Goal: Task Accomplishment & Management: Manage account settings

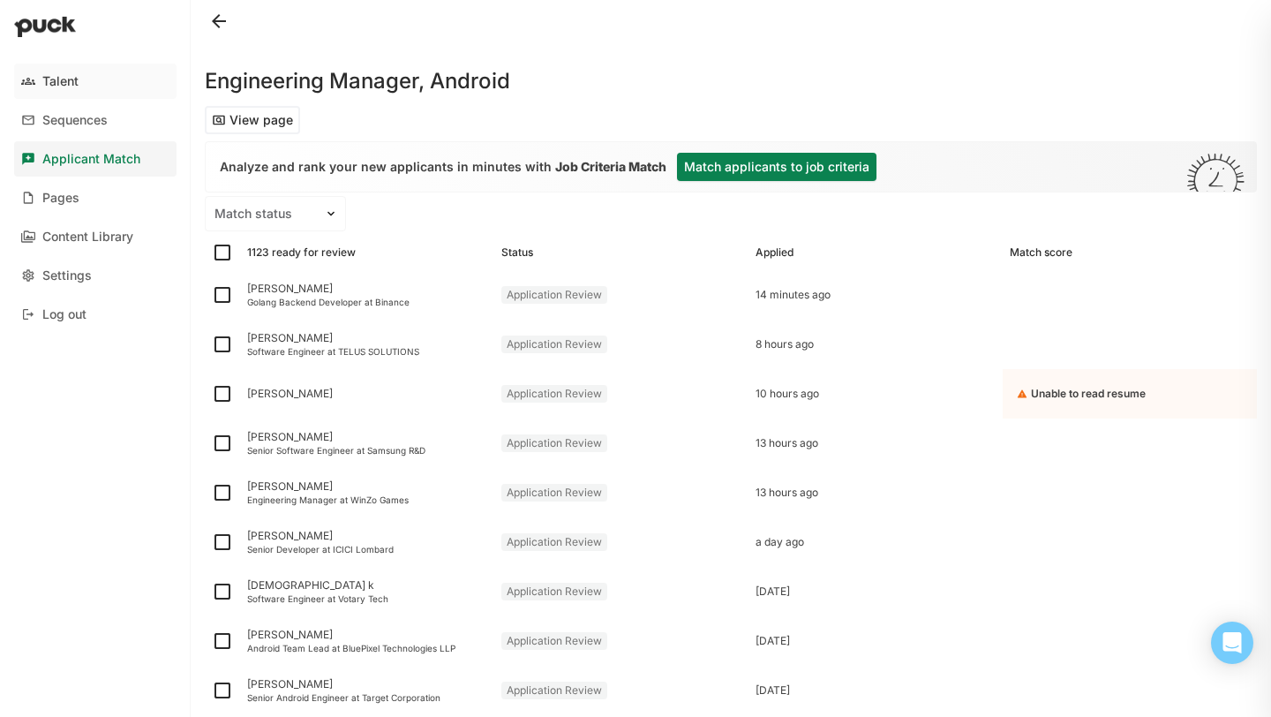
click at [75, 81] on div "Talent" at bounding box center [60, 81] width 36 height 15
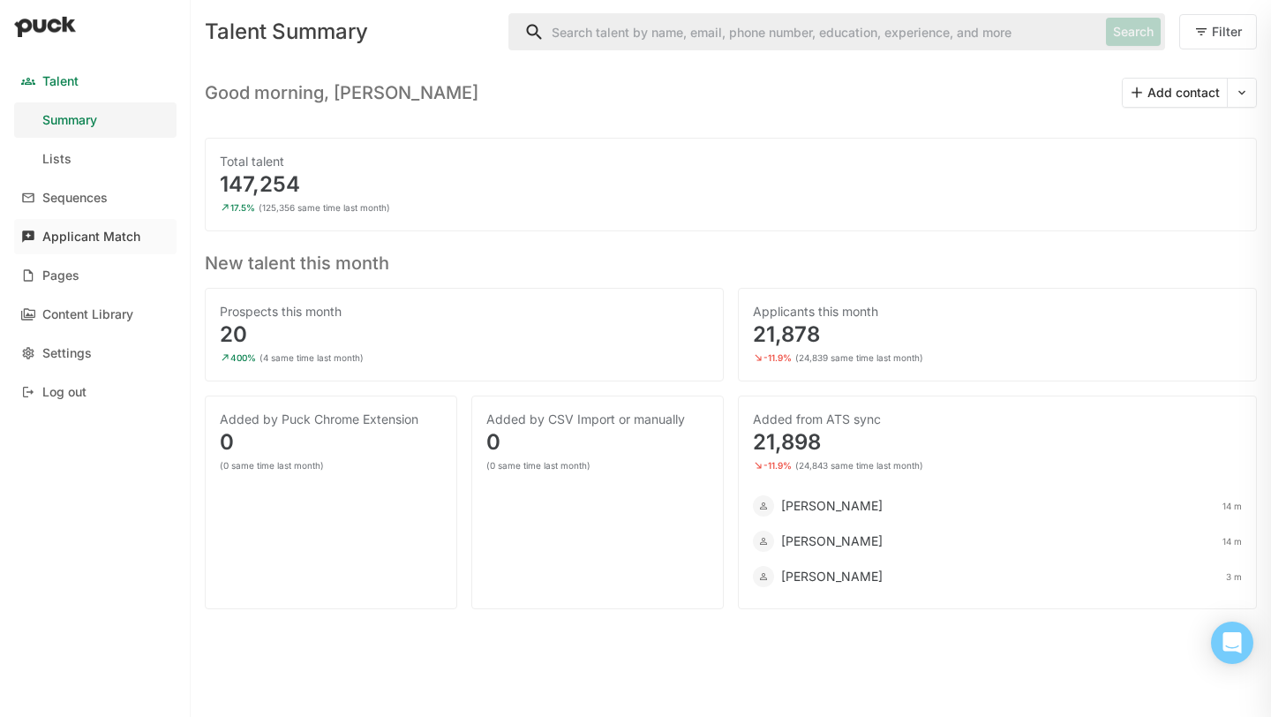
click at [112, 240] on div "Applicant Match" at bounding box center [91, 236] width 98 height 15
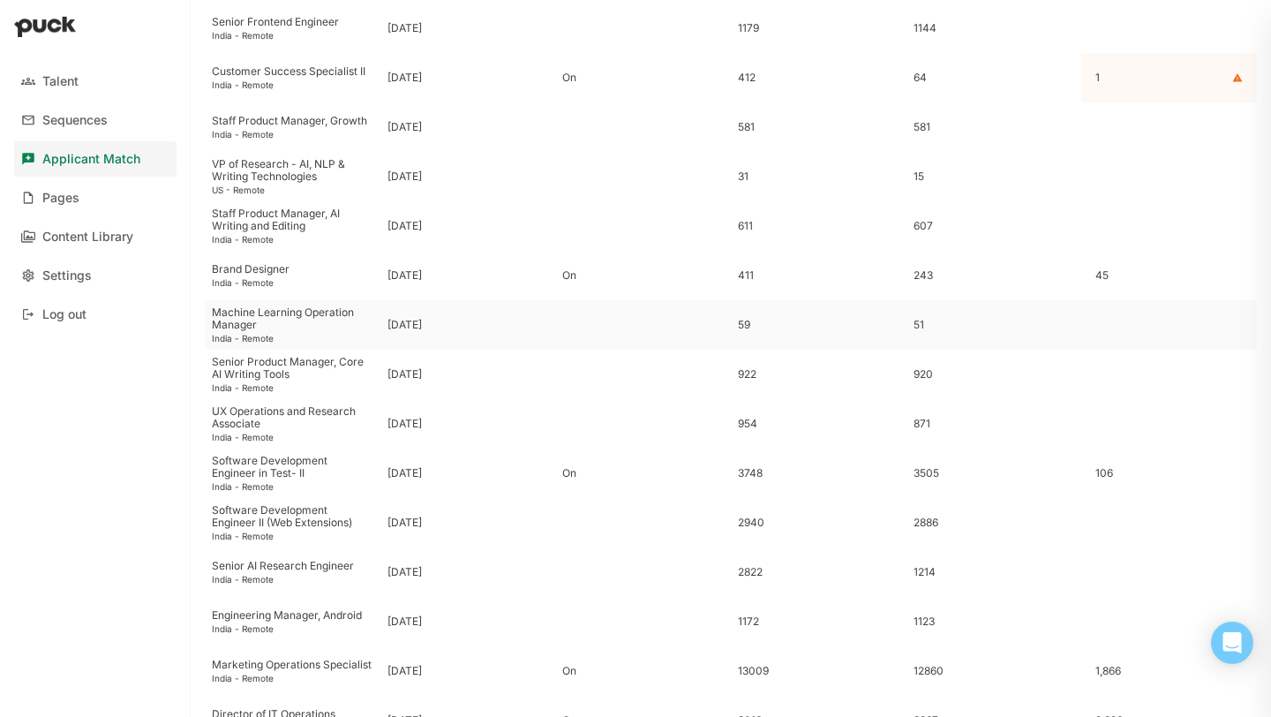
scroll to position [349, 0]
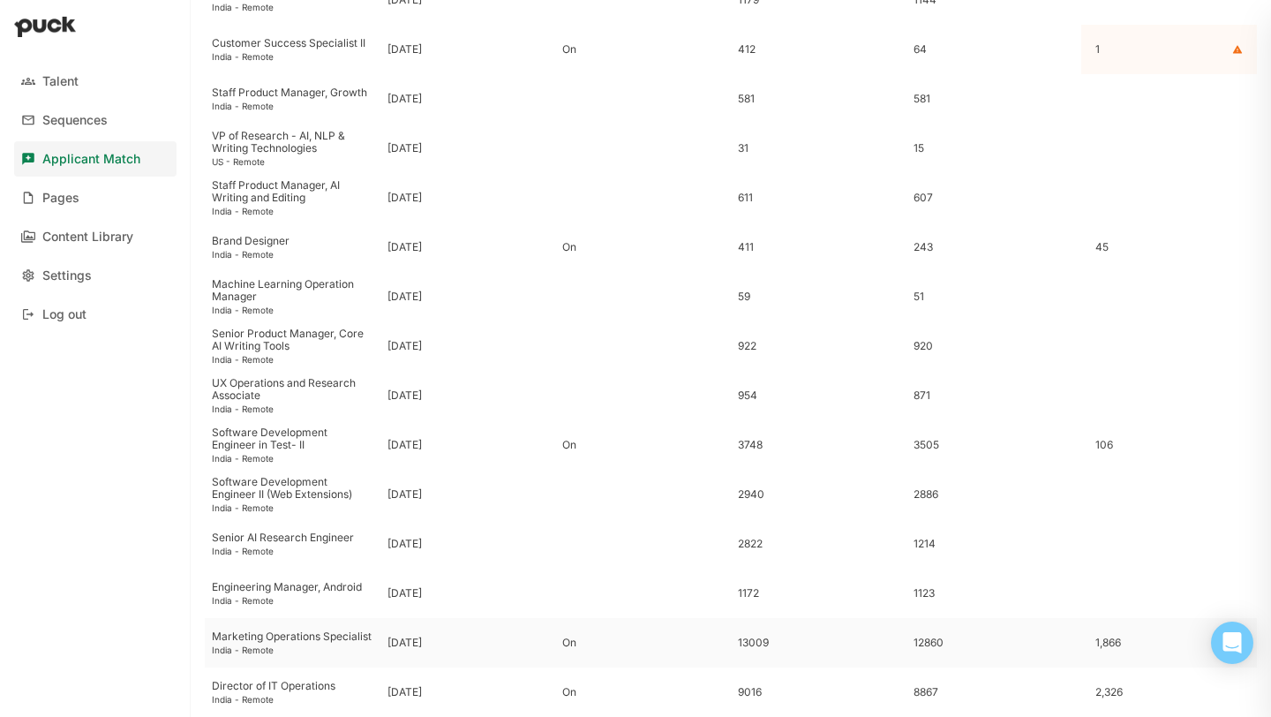
click at [381, 638] on div "[DATE]" at bounding box center [468, 642] width 176 height 49
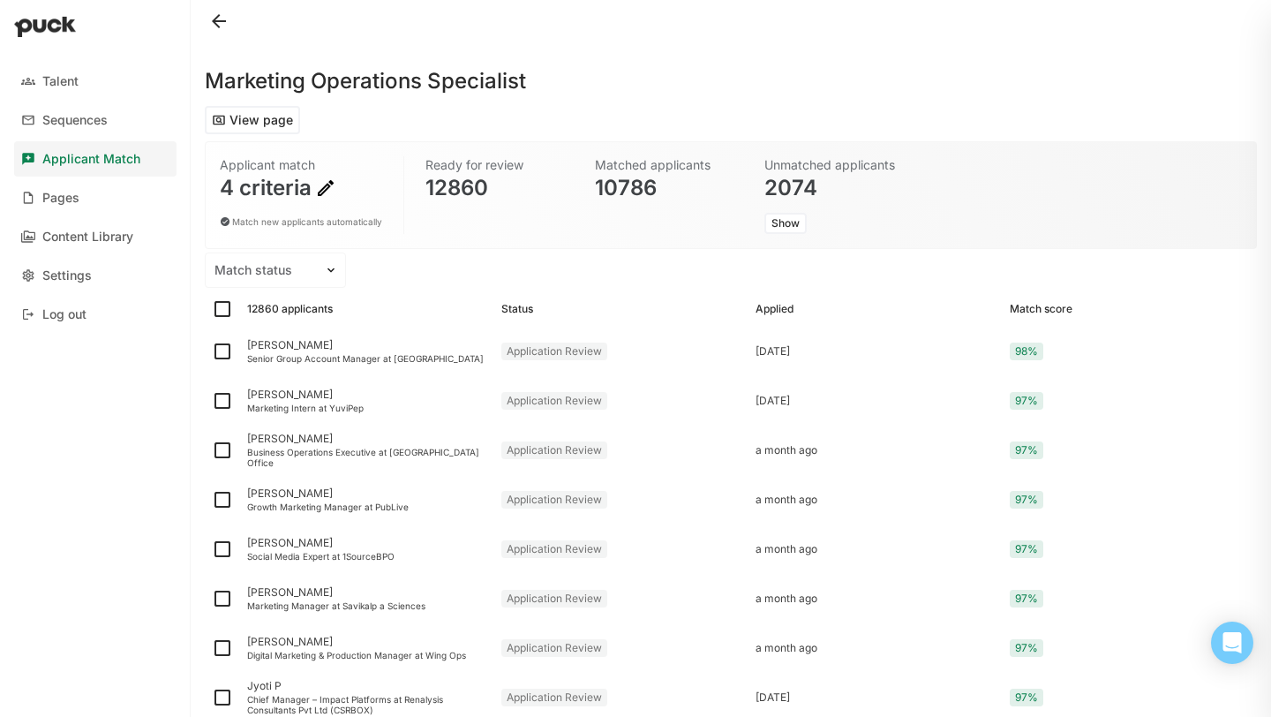
click at [326, 189] on img at bounding box center [325, 187] width 21 height 21
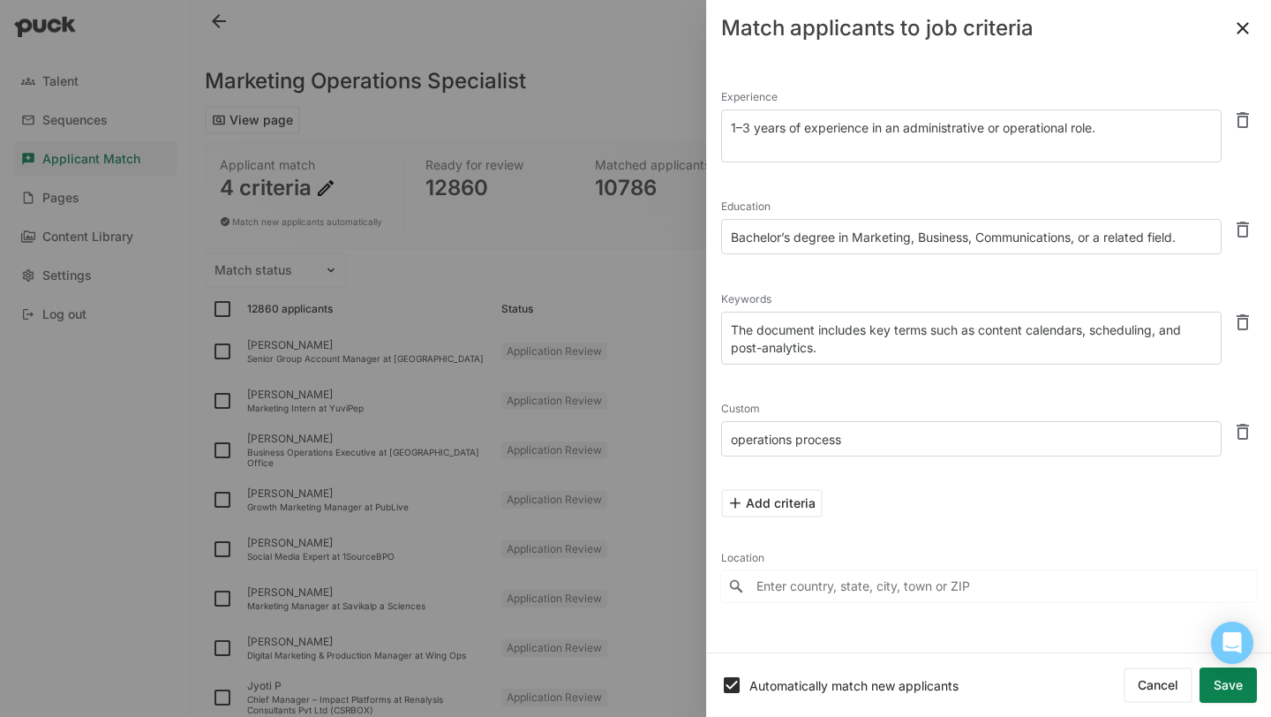
click at [914, 142] on textarea "1–3 years of experience in an administrative or operational role." at bounding box center [971, 135] width 500 height 53
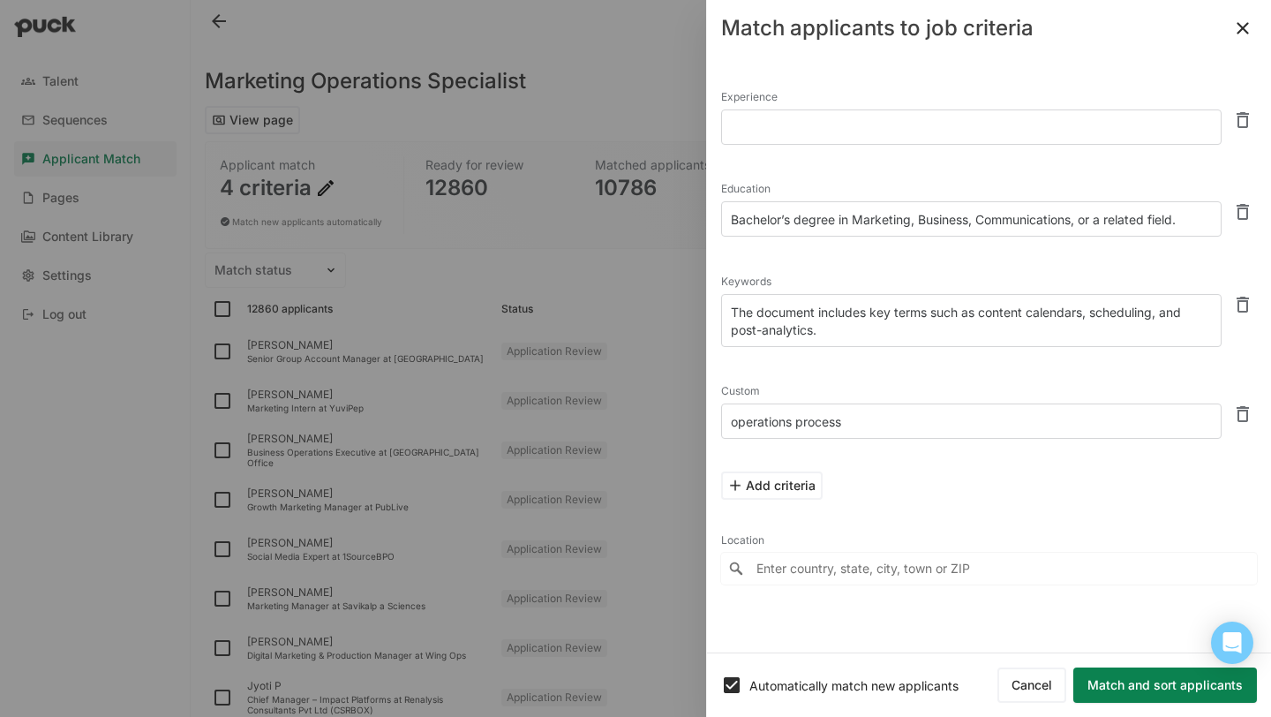
paste textarea "We are looking for someone who can help streamline influencer onboarding, has e…"
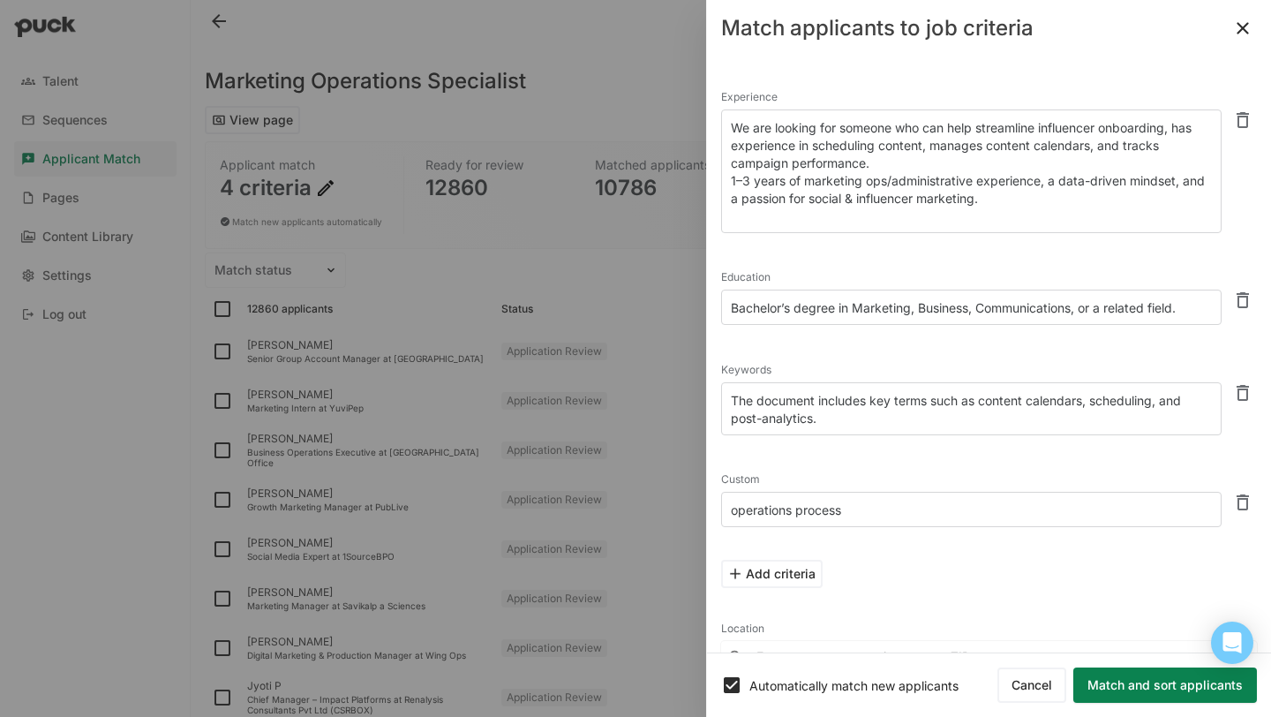
type textarea "We are looking for someone who can help streamline influencer onboarding, has e…"
click at [896, 421] on textarea "The document includes key terms such as content calendars, scheduling, and post…" at bounding box center [971, 408] width 500 height 53
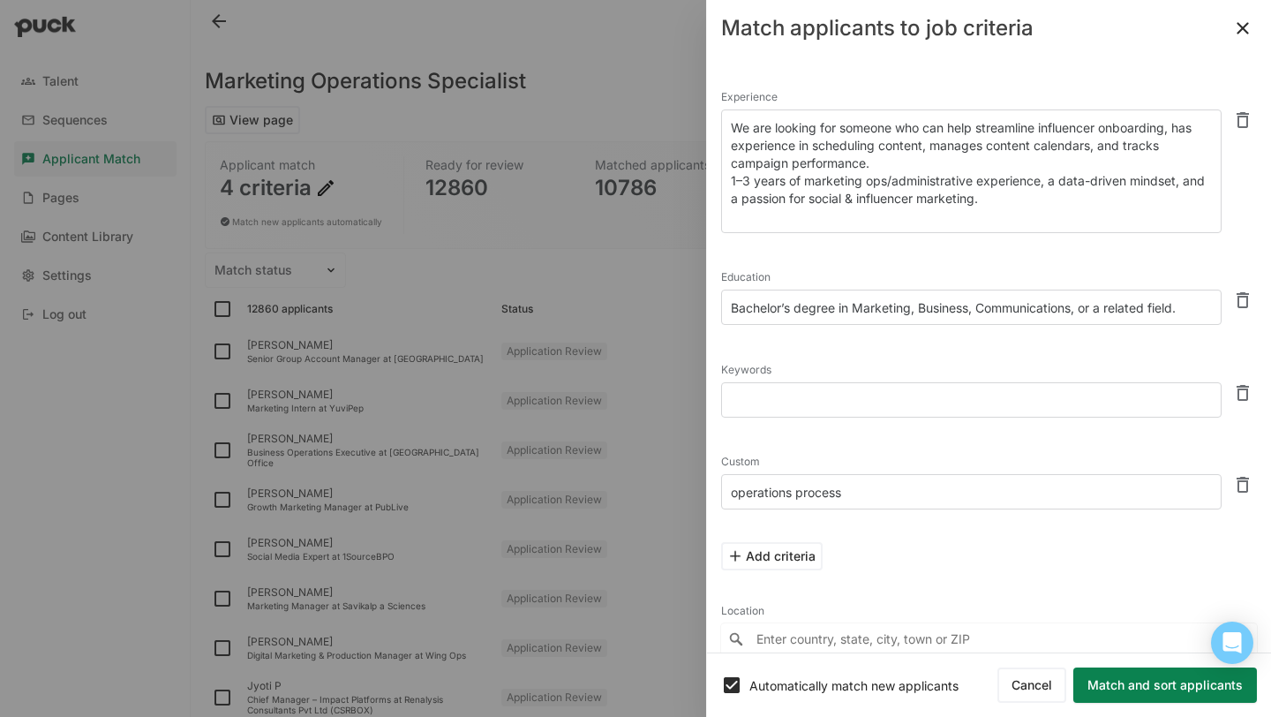
click at [1250, 301] on button at bounding box center [1242, 300] width 28 height 28
type textarea "operations process"
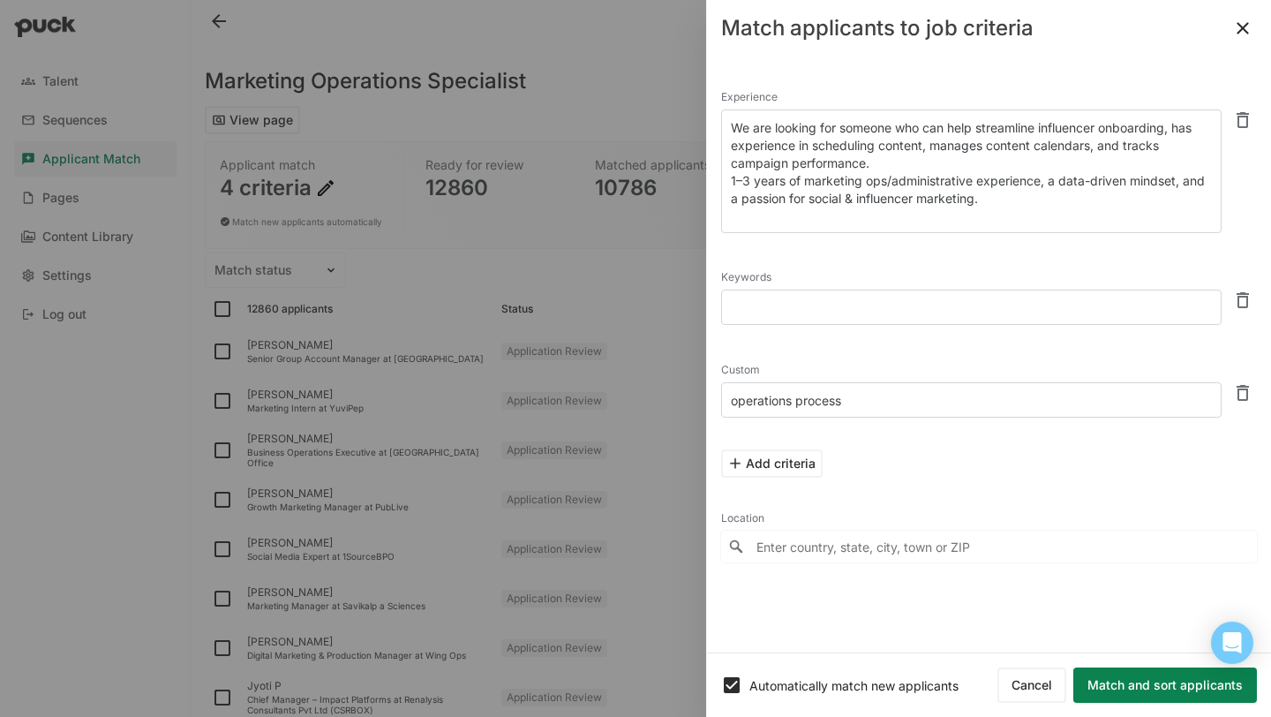
click at [1250, 301] on button at bounding box center [1242, 300] width 28 height 28
type textarea "operations process"
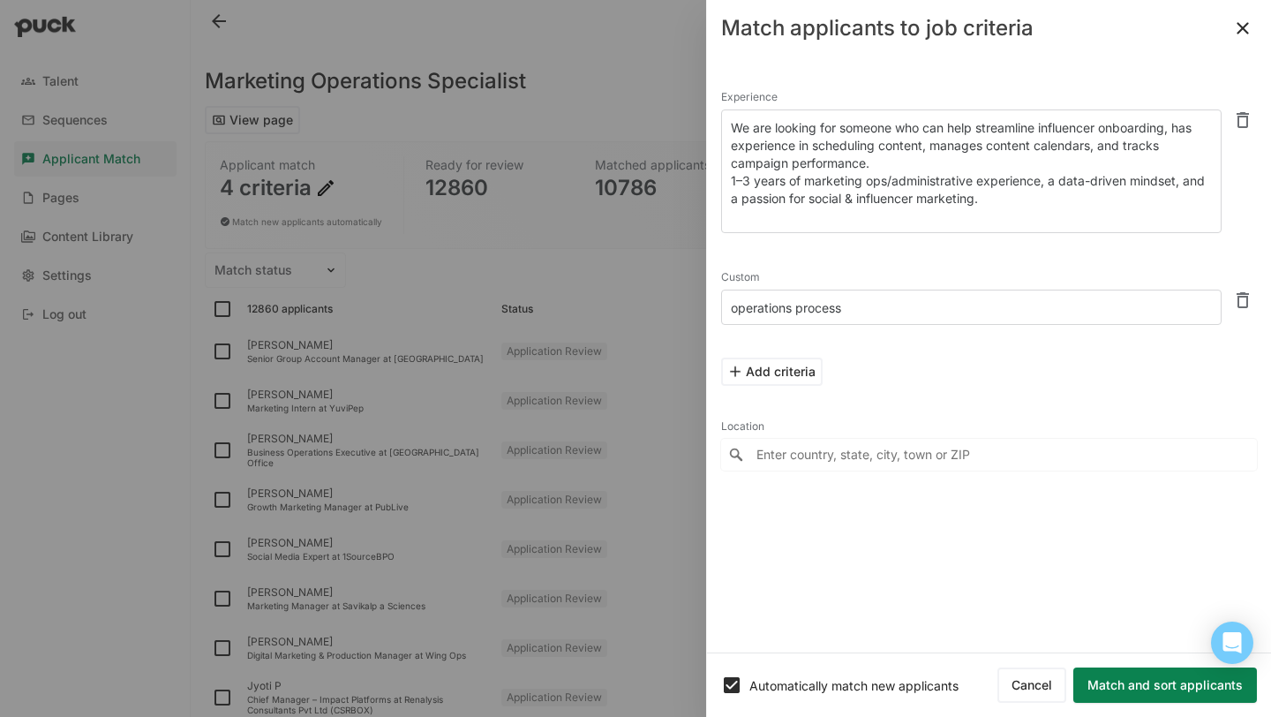
click at [1250, 304] on button at bounding box center [1242, 300] width 28 height 28
click at [1124, 674] on button "Match and sort applicants" at bounding box center [1165, 684] width 184 height 35
click at [1102, 683] on button "Match and sort applicants" at bounding box center [1165, 684] width 184 height 35
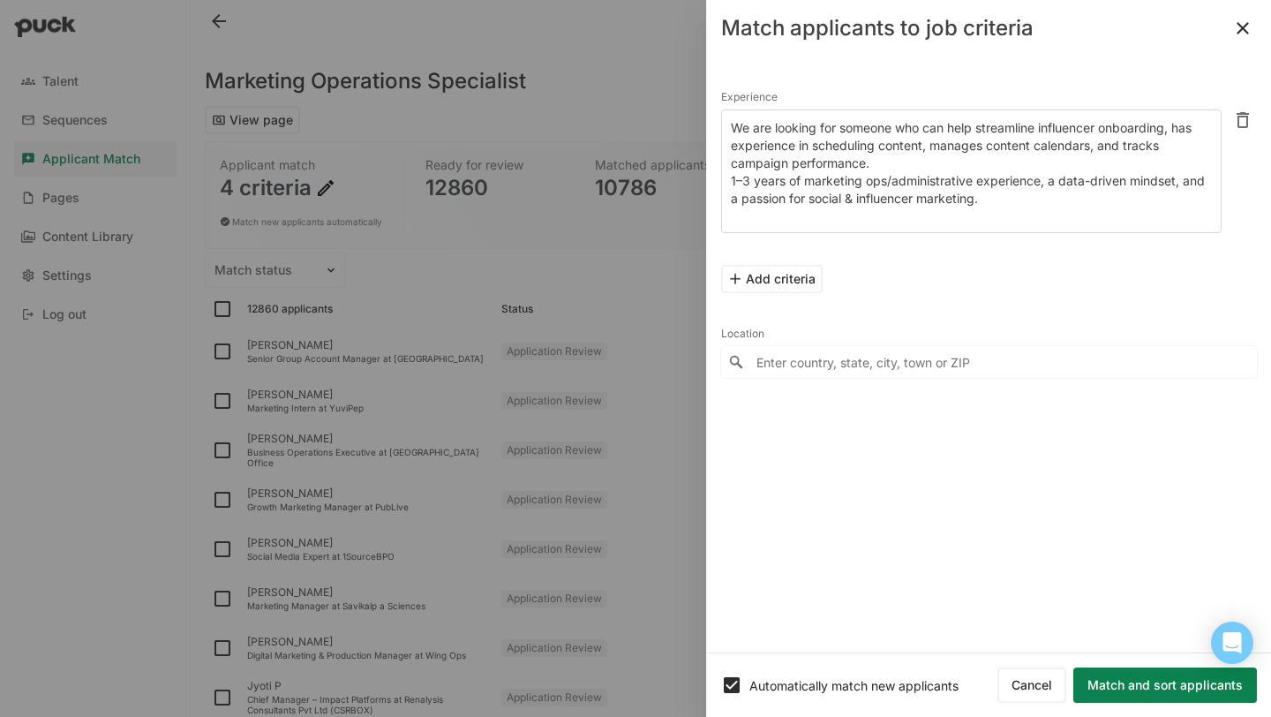
click at [1102, 683] on button "Match and sort applicants" at bounding box center [1165, 684] width 184 height 35
click at [1045, 505] on div "Experience We are looking for someone who can help streamline influencer onboar…" at bounding box center [989, 354] width 564 height 596
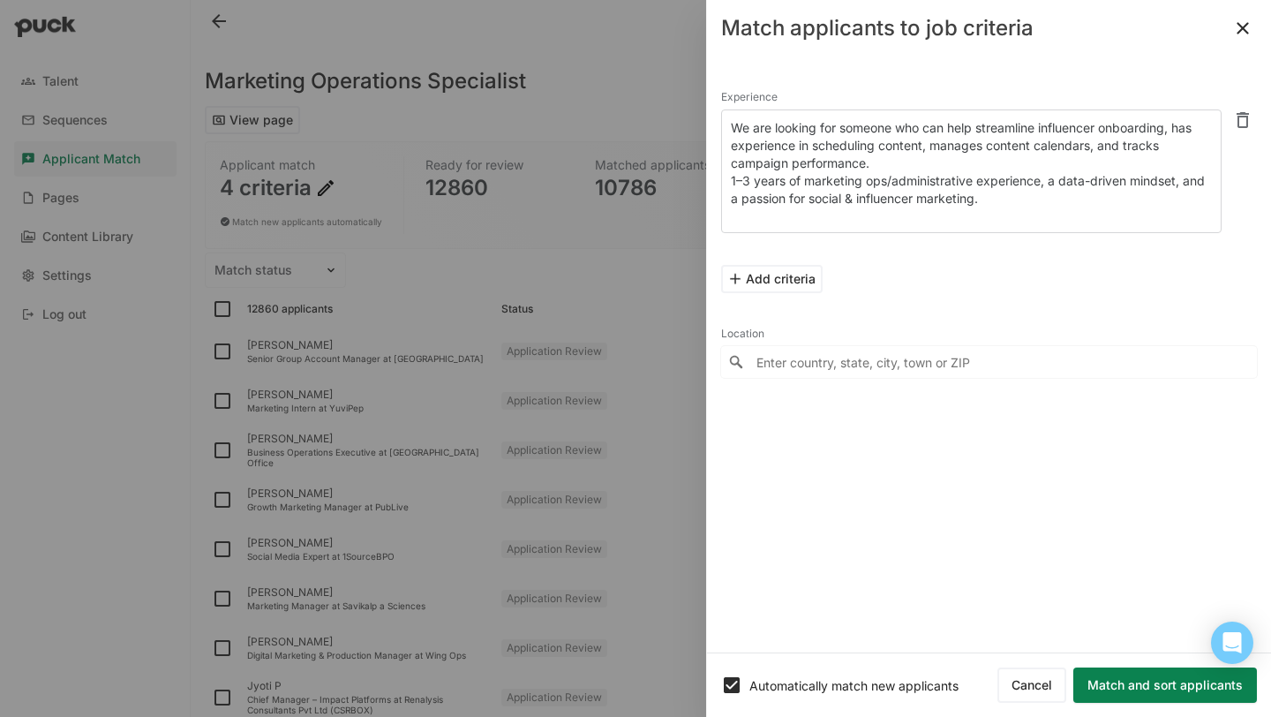
click at [1125, 688] on button "Match and sort applicants" at bounding box center [1165, 684] width 184 height 35
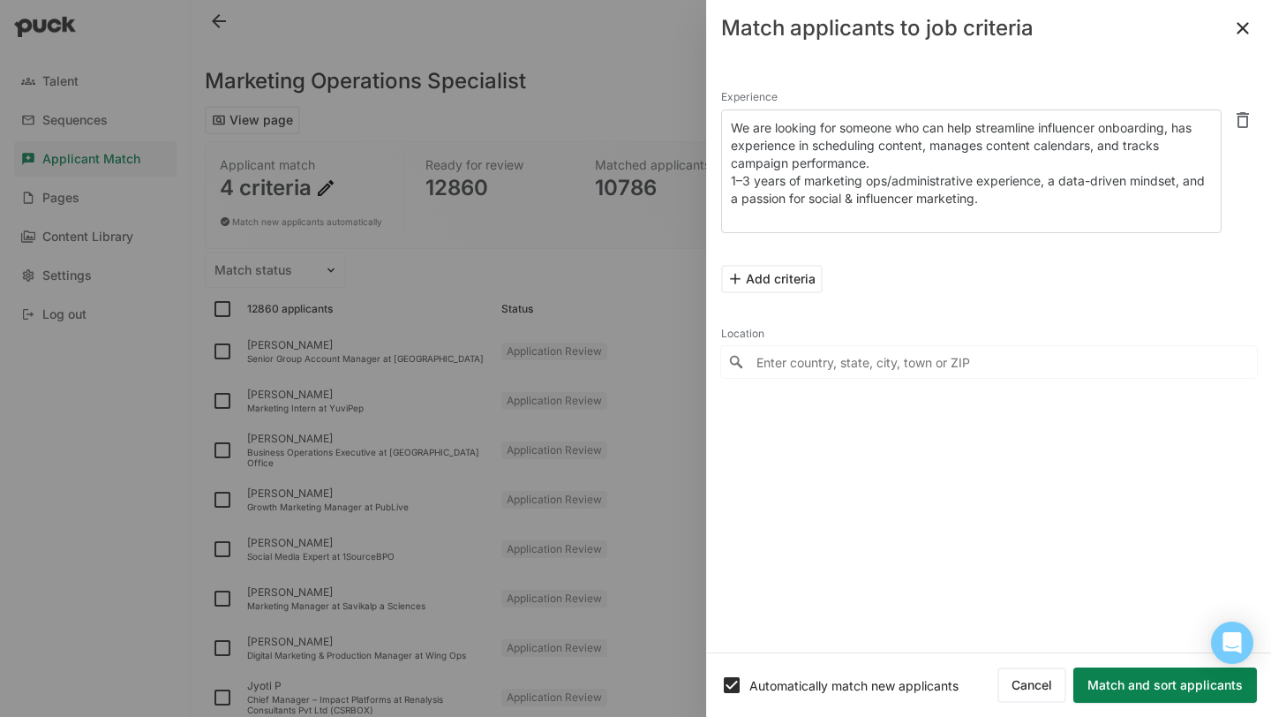
click at [1125, 688] on button "Match and sort applicants" at bounding box center [1165, 684] width 184 height 35
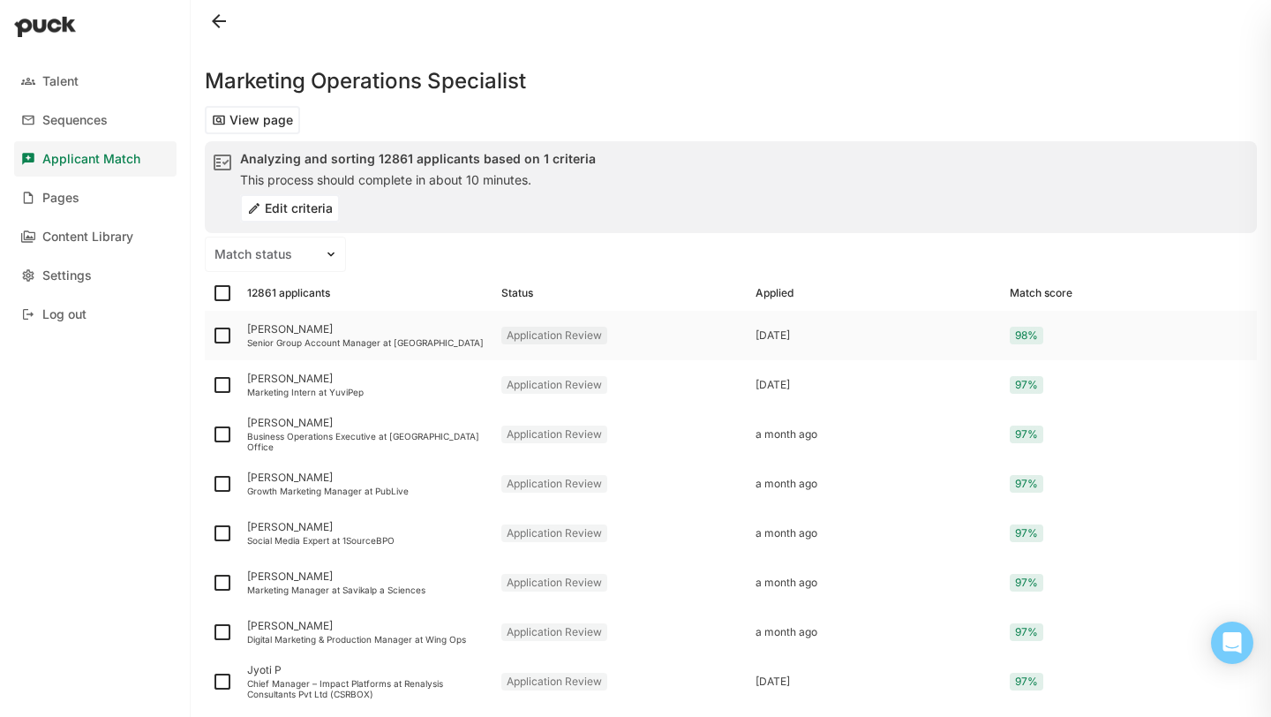
click at [289, 328] on div "[PERSON_NAME]" at bounding box center [367, 329] width 240 height 12
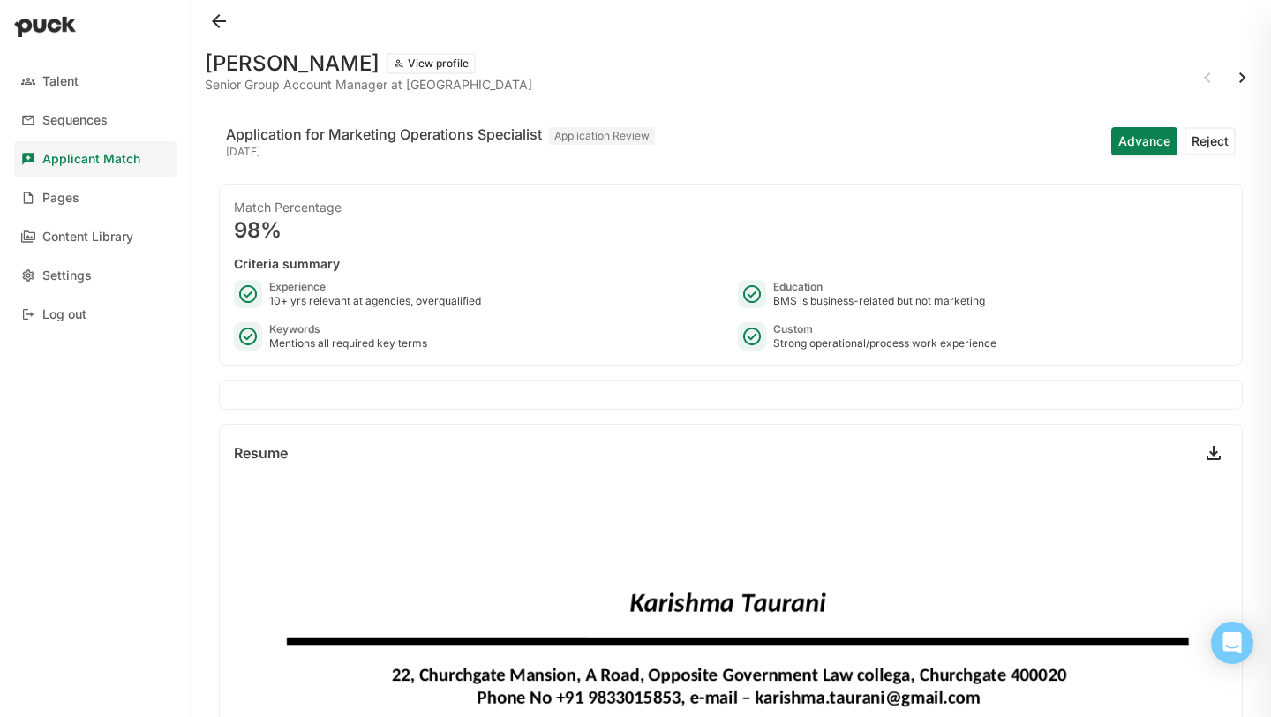
click at [1210, 139] on button "Reject" at bounding box center [1209, 141] width 51 height 28
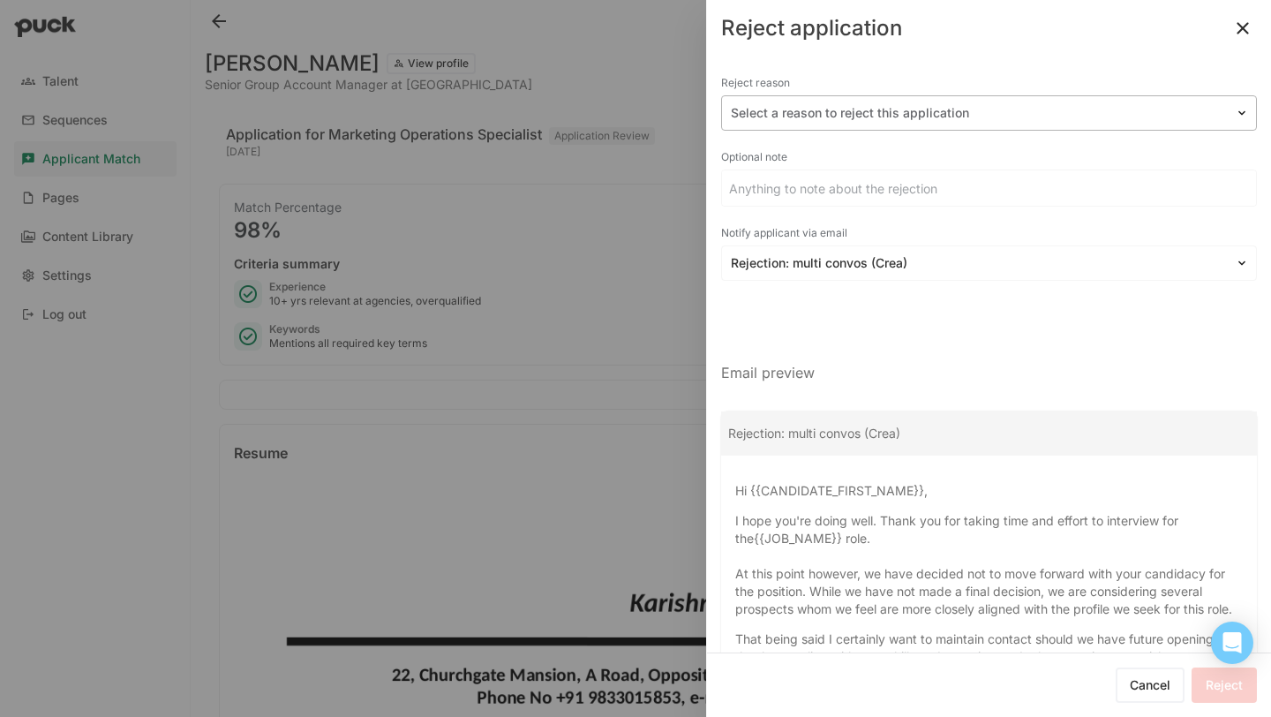
click at [1038, 109] on div at bounding box center [978, 113] width 495 height 19
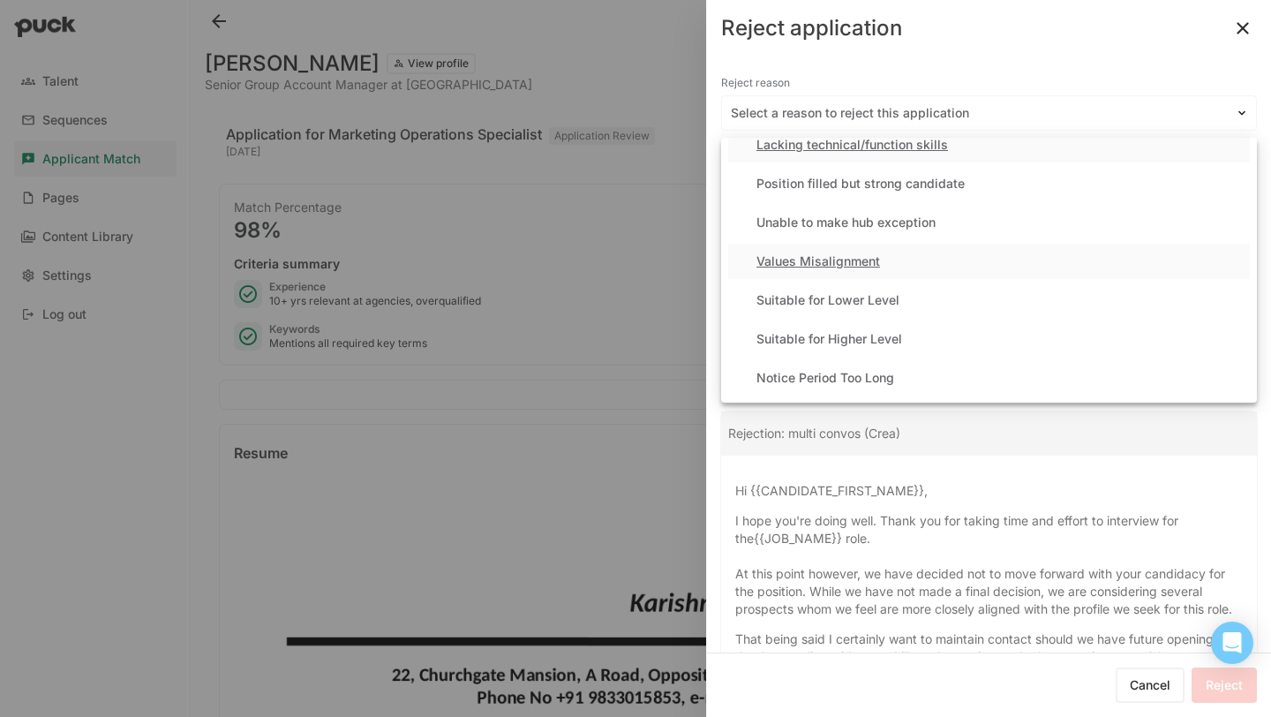
scroll to position [175, 0]
click at [907, 335] on div "Suitable for Higher Level" at bounding box center [989, 336] width 522 height 35
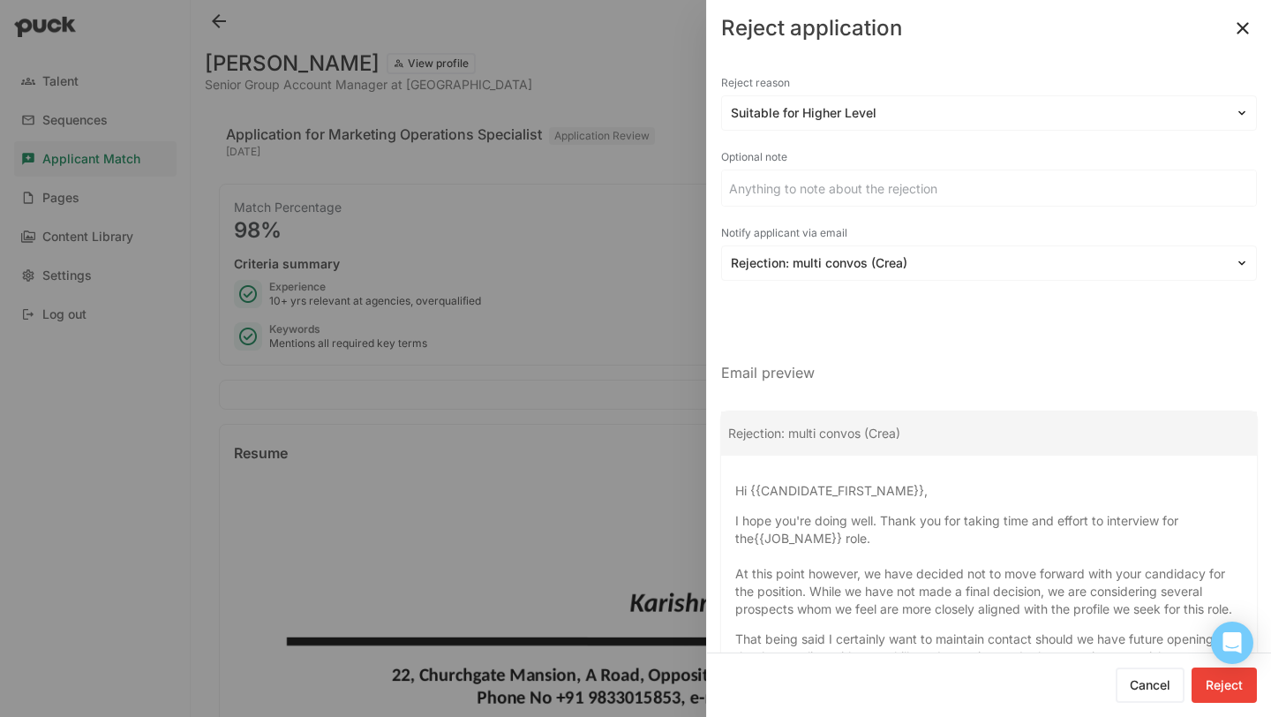
click at [1204, 674] on button "Reject" at bounding box center [1223, 684] width 65 height 35
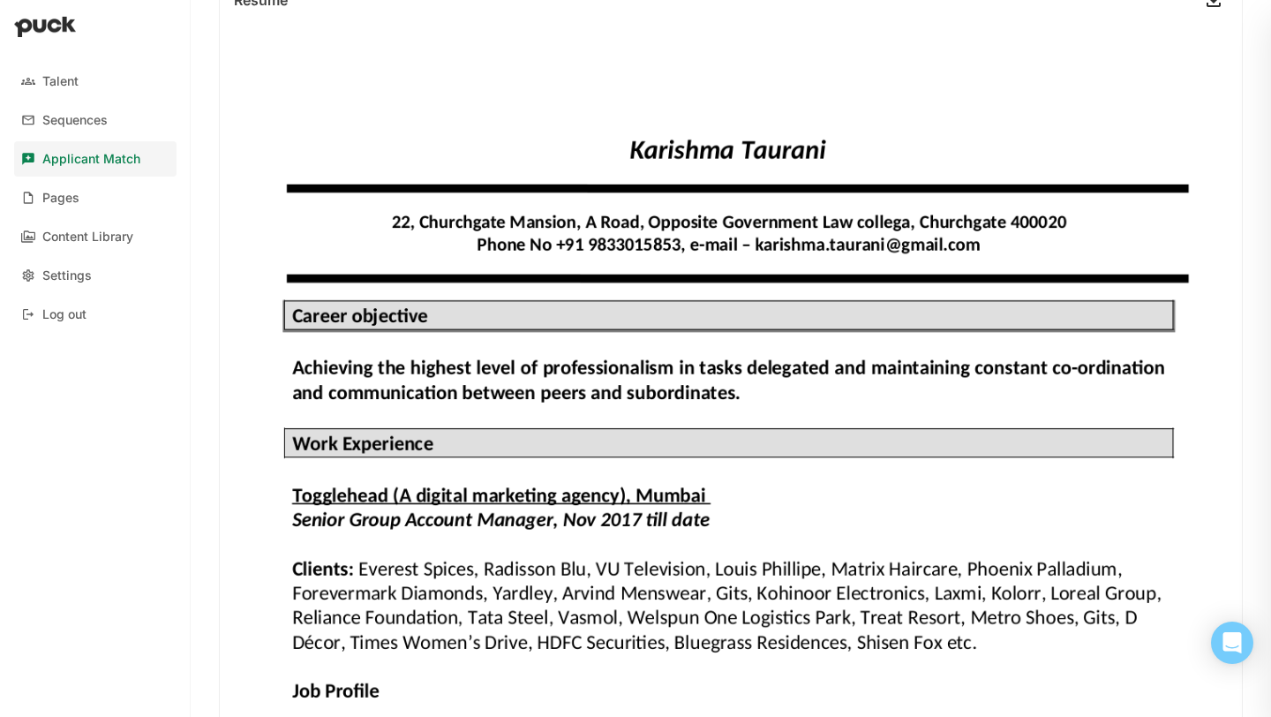
scroll to position [0, 0]
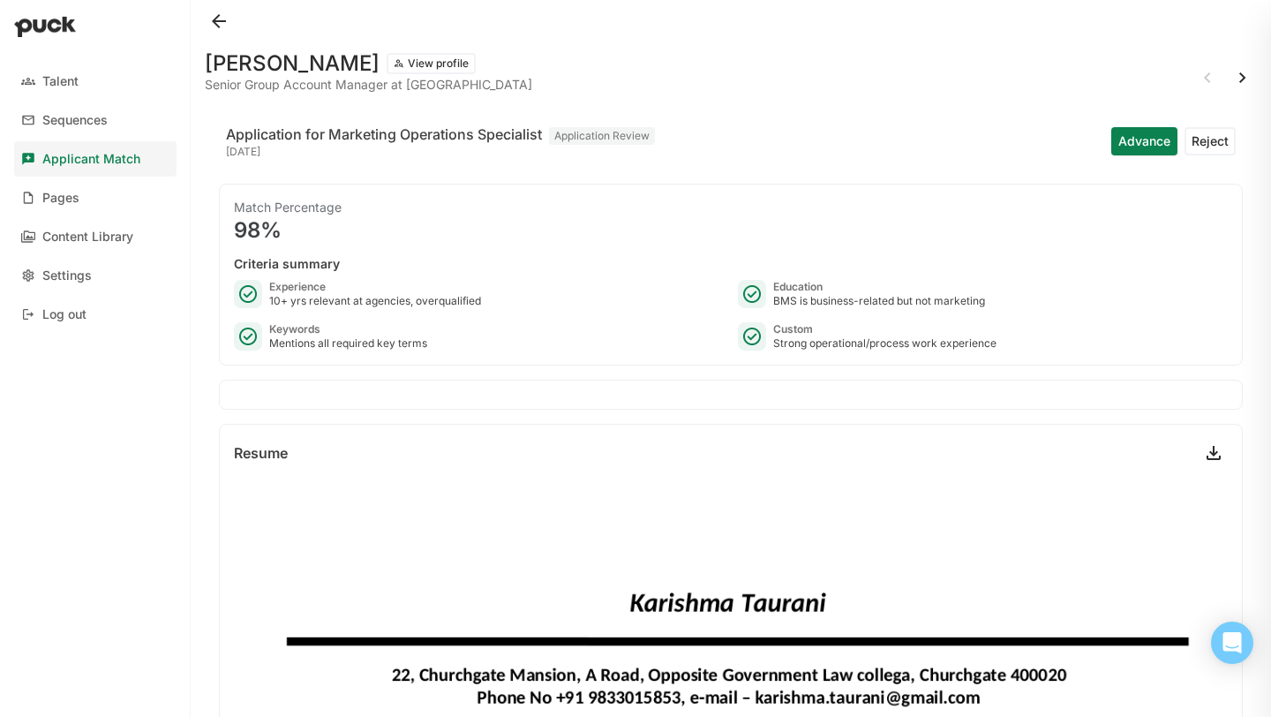
click at [1243, 75] on button at bounding box center [1242, 78] width 28 height 28
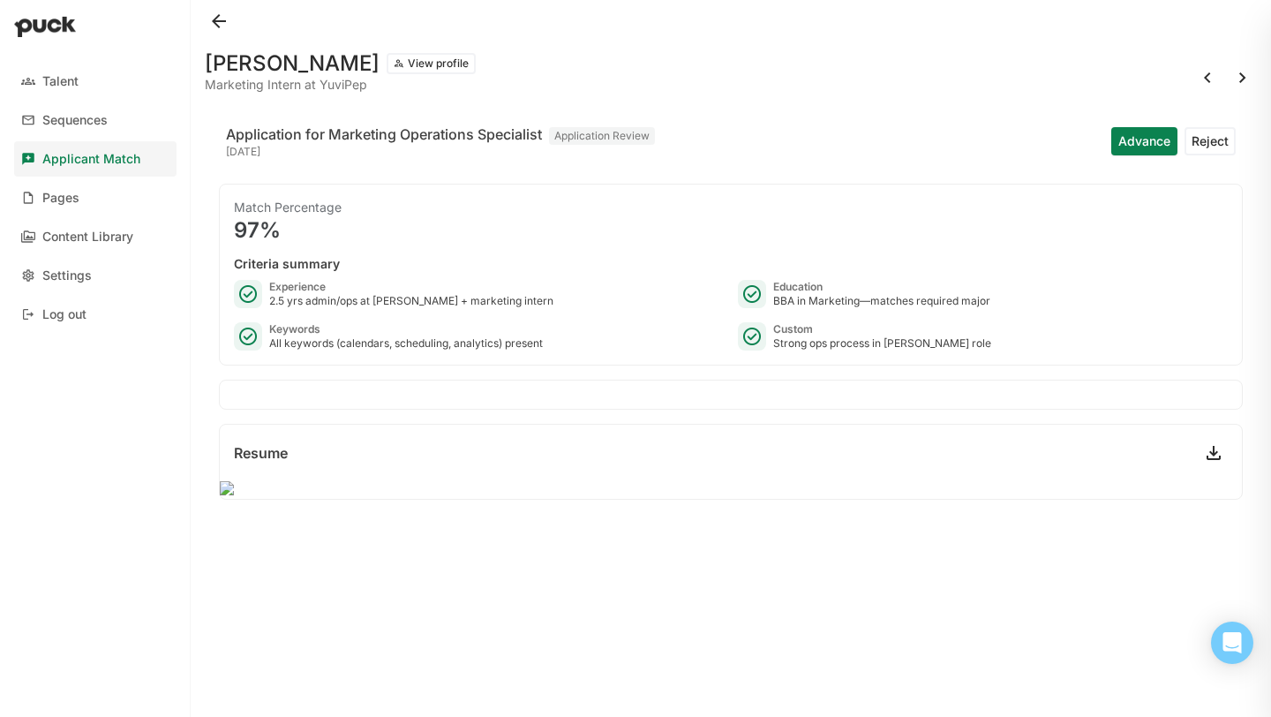
click at [1214, 452] on link at bounding box center [1213, 453] width 28 height 28
click at [1210, 451] on link at bounding box center [1213, 453] width 28 height 28
drag, startPoint x: 320, startPoint y: 63, endPoint x: 206, endPoint y: 64, distance: 113.8
click at [206, 64] on div "Nikhil K Abi View profile" at bounding box center [340, 63] width 271 height 21
copy h1 "[PERSON_NAME]"
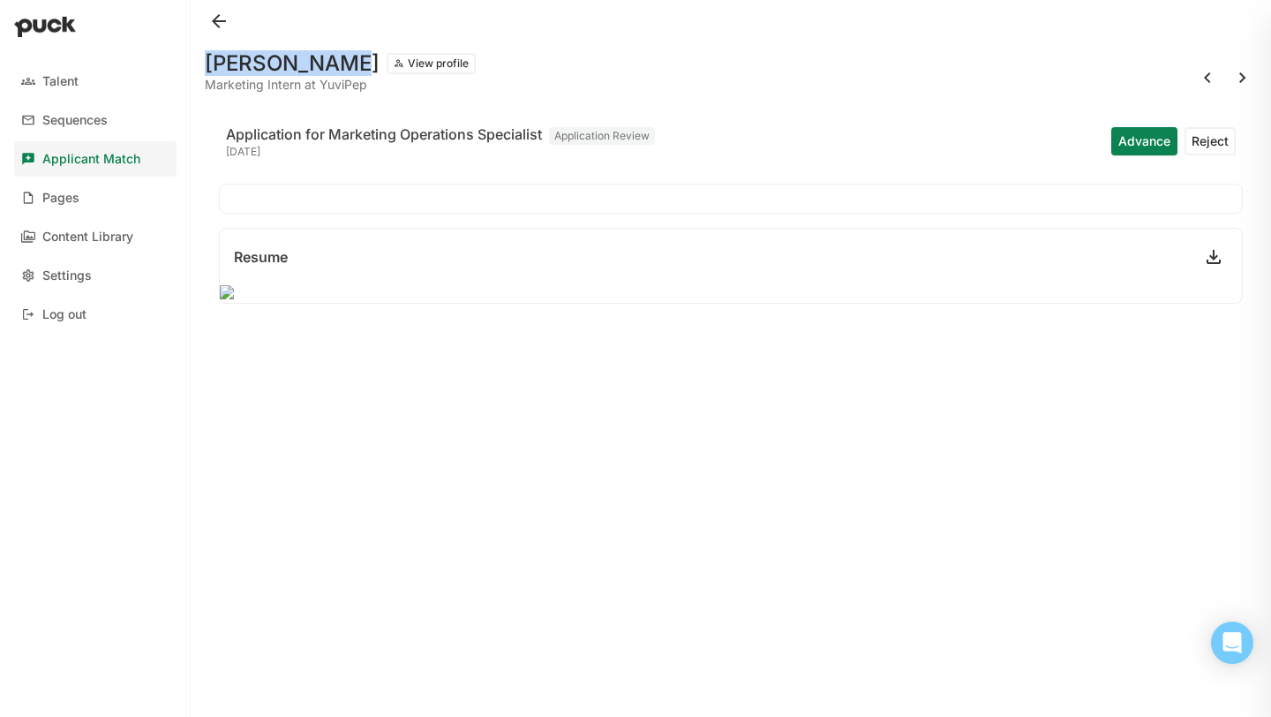
click at [1243, 76] on button at bounding box center [1242, 78] width 28 height 28
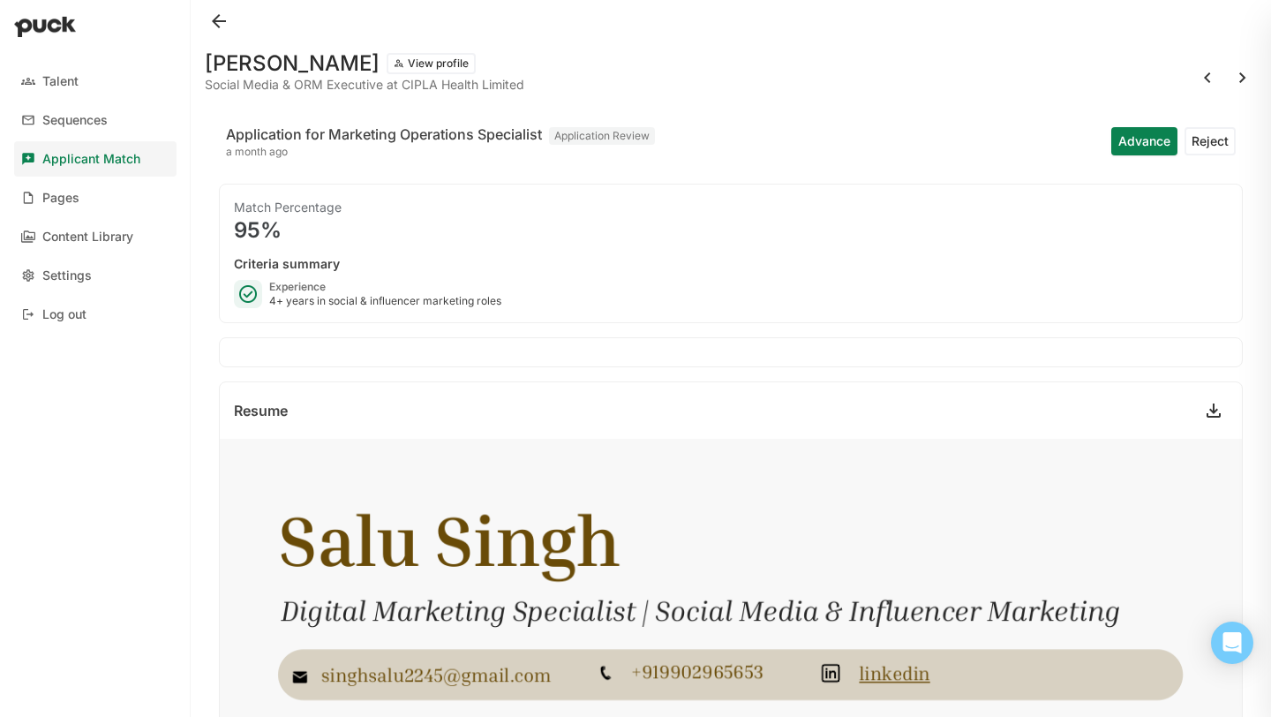
click at [221, 28] on button at bounding box center [219, 21] width 28 height 28
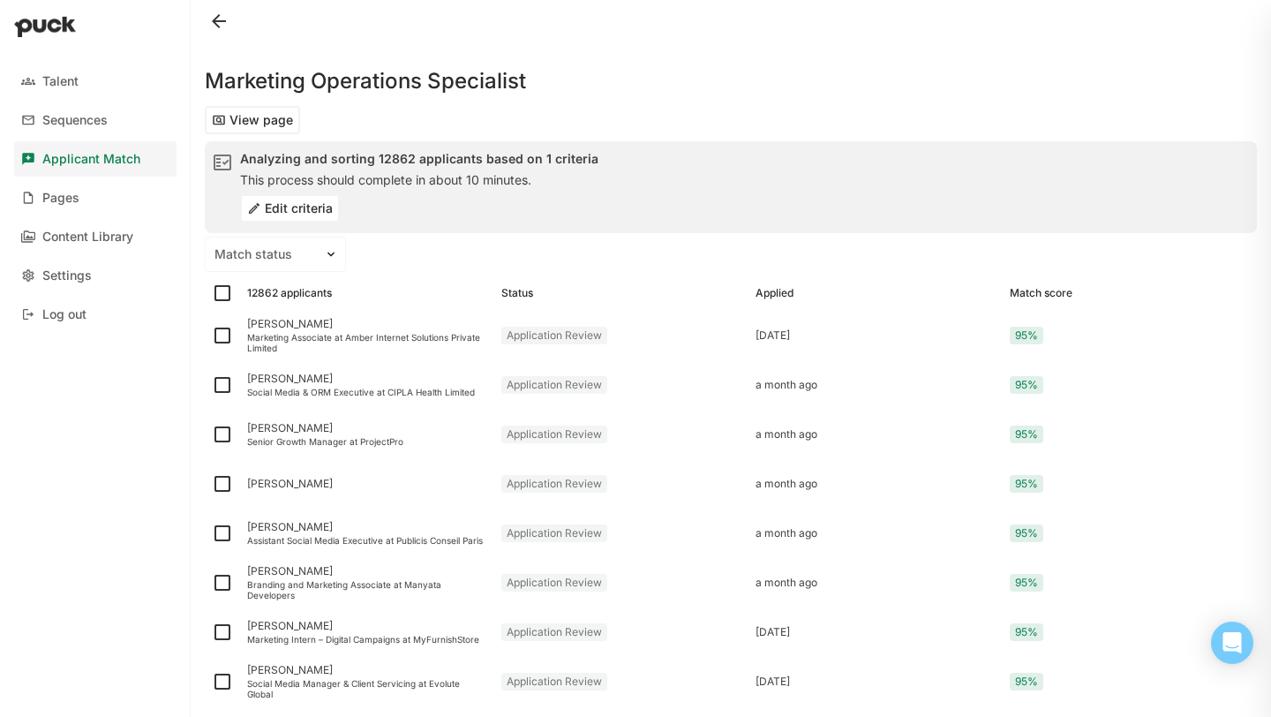
click at [297, 204] on button "Edit criteria" at bounding box center [290, 208] width 100 height 28
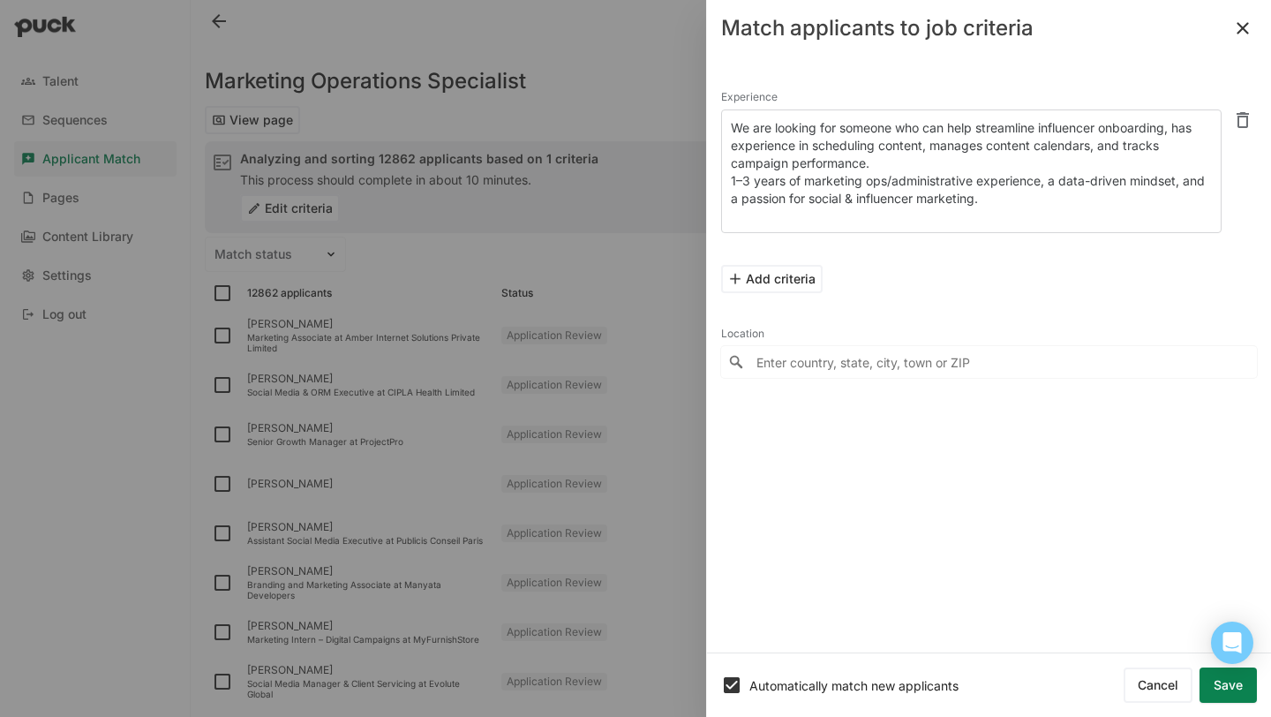
click at [899, 184] on textarea "We are looking for someone who can help streamline influencer onboarding, has e…" at bounding box center [971, 171] width 500 height 124
click at [872, 181] on textarea "We are looking for someone who can help streamline influencer onboarding, has e…" at bounding box center [971, 171] width 500 height 124
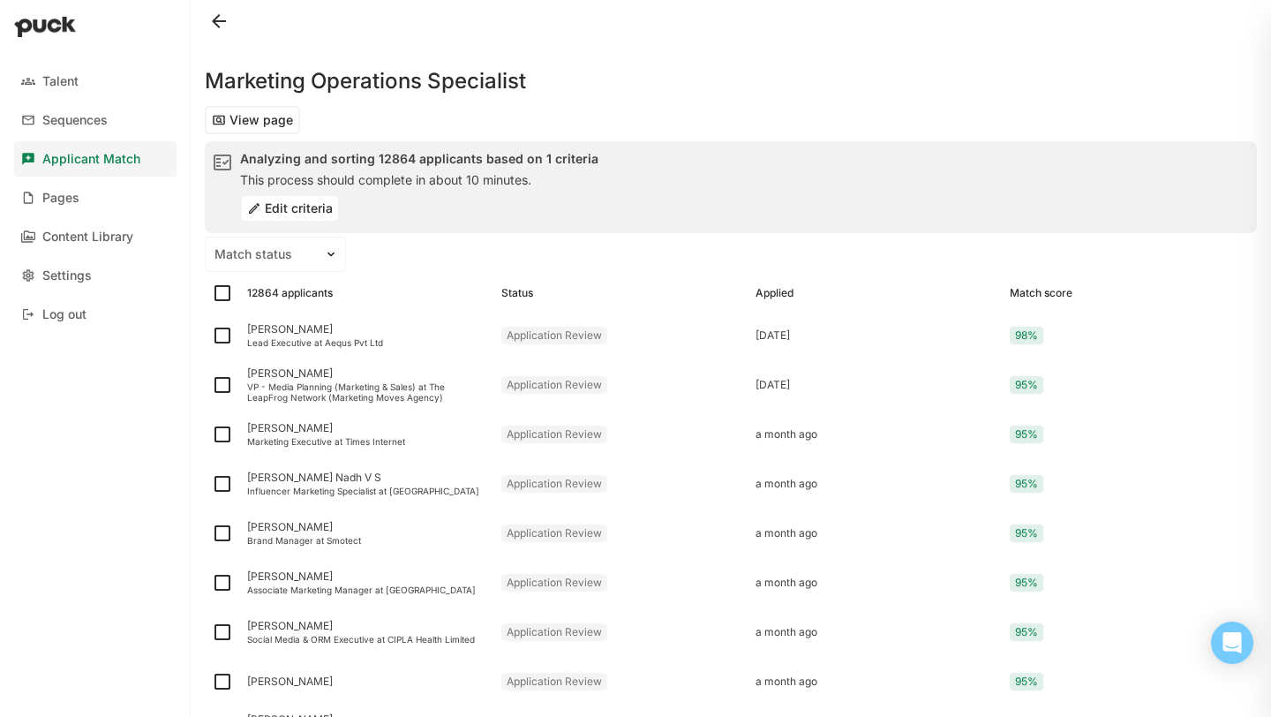
click at [299, 210] on button "Edit criteria" at bounding box center [290, 208] width 100 height 28
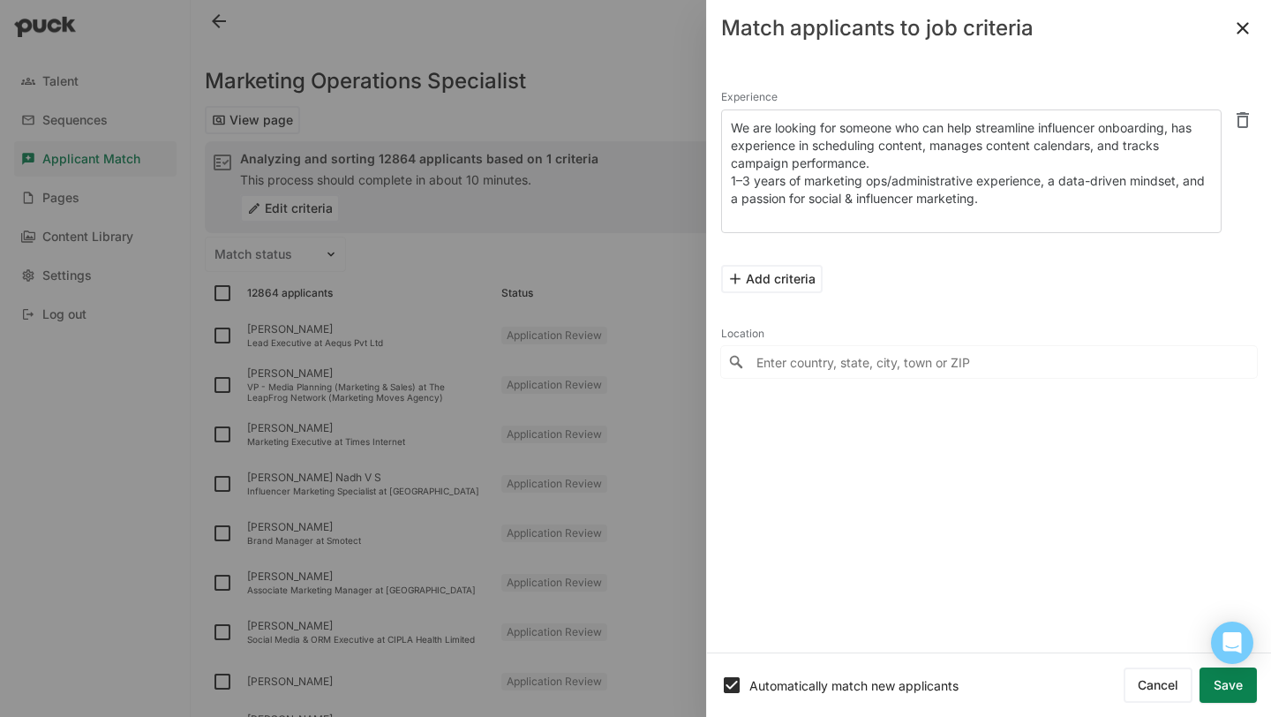
click at [1027, 191] on textarea "We are looking for someone who can help streamline influencer onboarding, has e…" at bounding box center [971, 171] width 500 height 124
click at [864, 191] on textarea "We are looking for someone who can help streamline influencer onboarding, has e…" at bounding box center [971, 171] width 500 height 124
click at [738, 284] on button "Add criteria" at bounding box center [771, 279] width 101 height 28
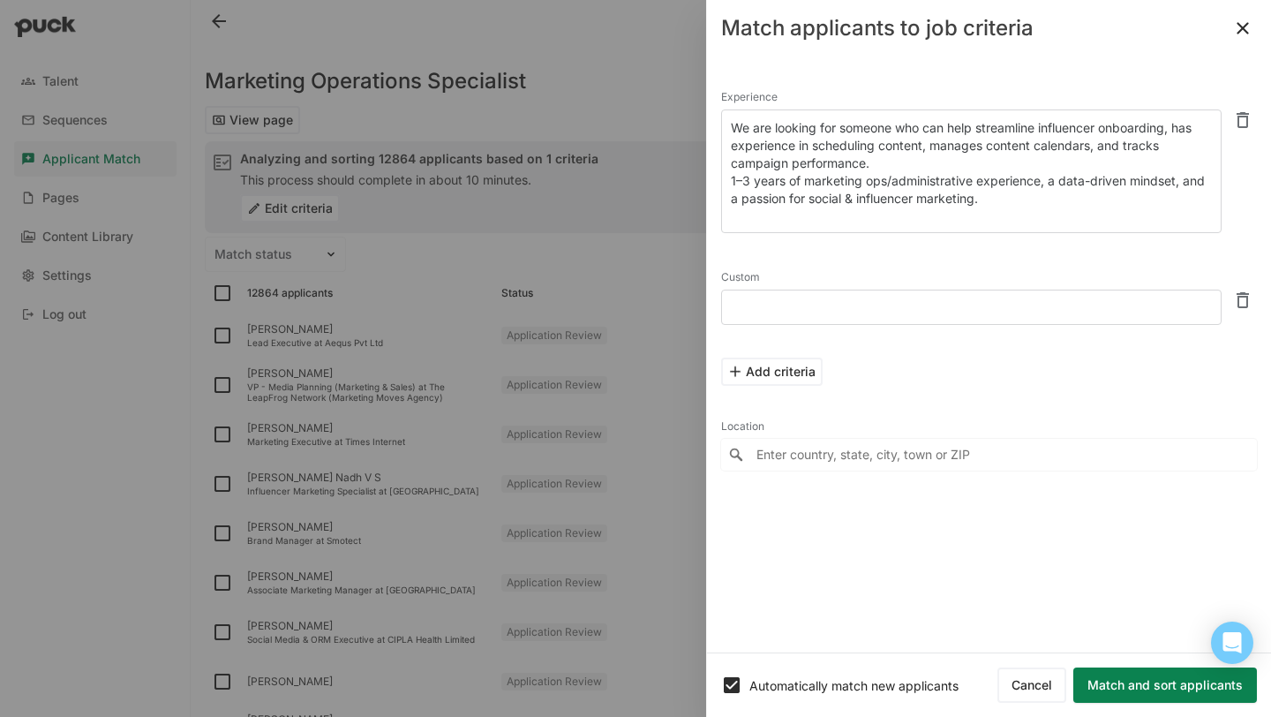
click at [1145, 689] on button "Match and sort applicants" at bounding box center [1165, 684] width 184 height 35
click at [1100, 681] on button "Match and sort applicants" at bounding box center [1165, 684] width 184 height 35
click at [998, 200] on textarea "We are looking for someone who can help streamline influencer onboarding, has e…" at bounding box center [971, 171] width 500 height 124
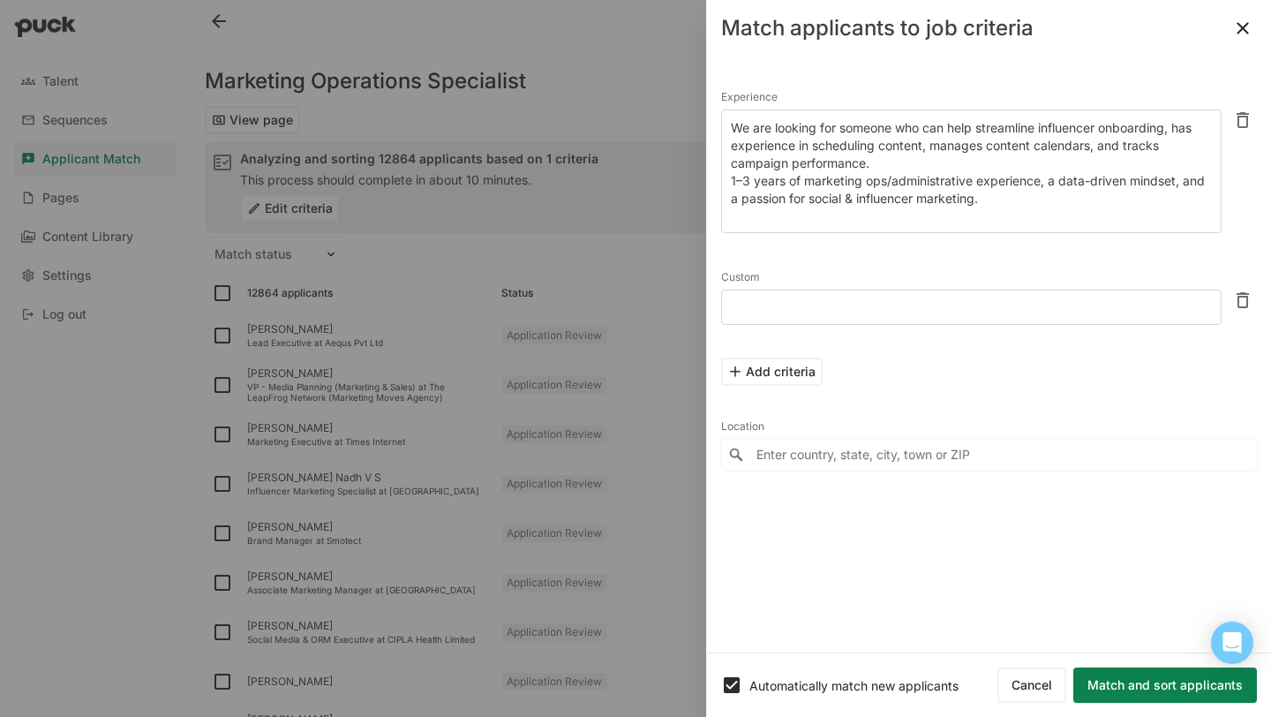
click at [673, 87] on div at bounding box center [635, 358] width 1271 height 717
click at [1241, 28] on button at bounding box center [1242, 28] width 28 height 28
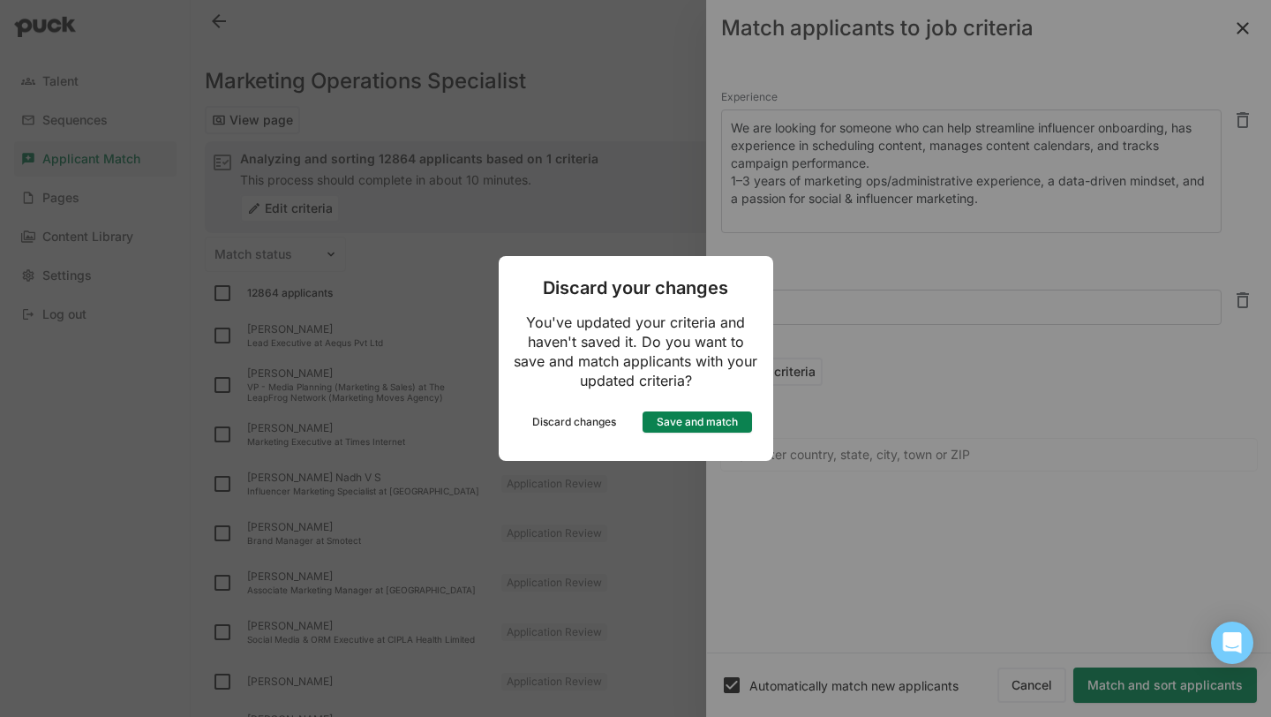
click at [695, 423] on button "Save and match" at bounding box center [696, 421] width 109 height 21
click at [695, 424] on button "Save and match" at bounding box center [696, 421] width 109 height 21
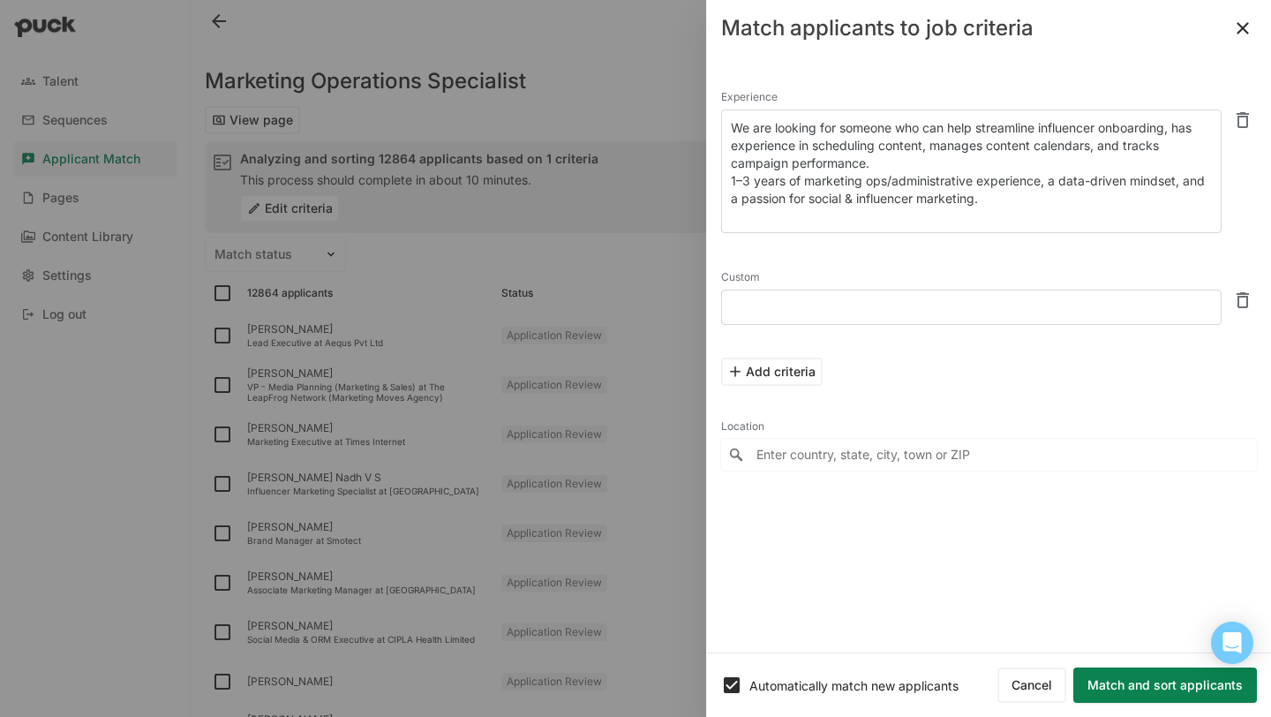
click at [1146, 680] on button "Match and sort applicants" at bounding box center [1165, 684] width 184 height 35
click at [1075, 221] on textarea "We are looking for someone who can help streamline influencer onboarding, has e…" at bounding box center [971, 171] width 500 height 124
type textarea "We are looking for someone who can help streamline influencer onboarding, has e…"
click at [1085, 687] on button "Match and sort applicants" at bounding box center [1165, 684] width 184 height 35
click at [1240, 40] on button at bounding box center [1242, 28] width 28 height 28
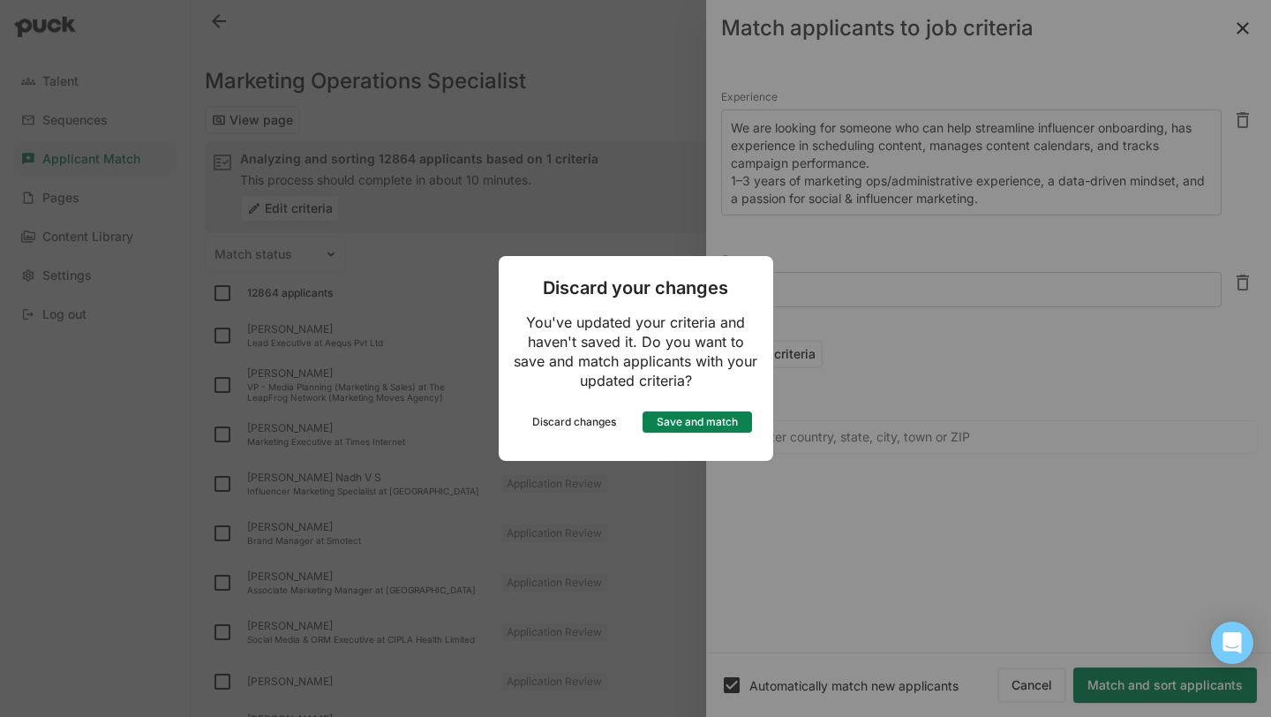
click at [674, 417] on button "Save and match" at bounding box center [696, 421] width 109 height 21
click at [559, 430] on button "Discard changes" at bounding box center [574, 421] width 109 height 21
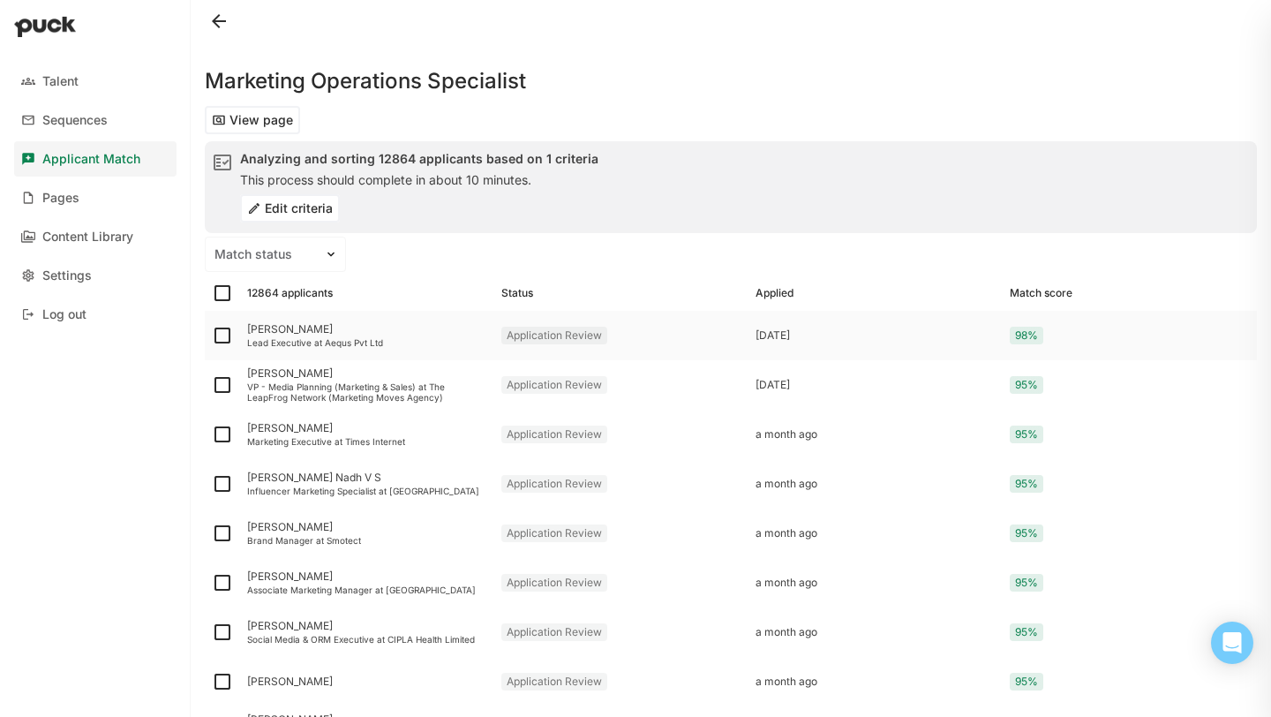
click at [377, 342] on div "Lead Executive at Aequs Pvt Ltd" at bounding box center [367, 342] width 240 height 11
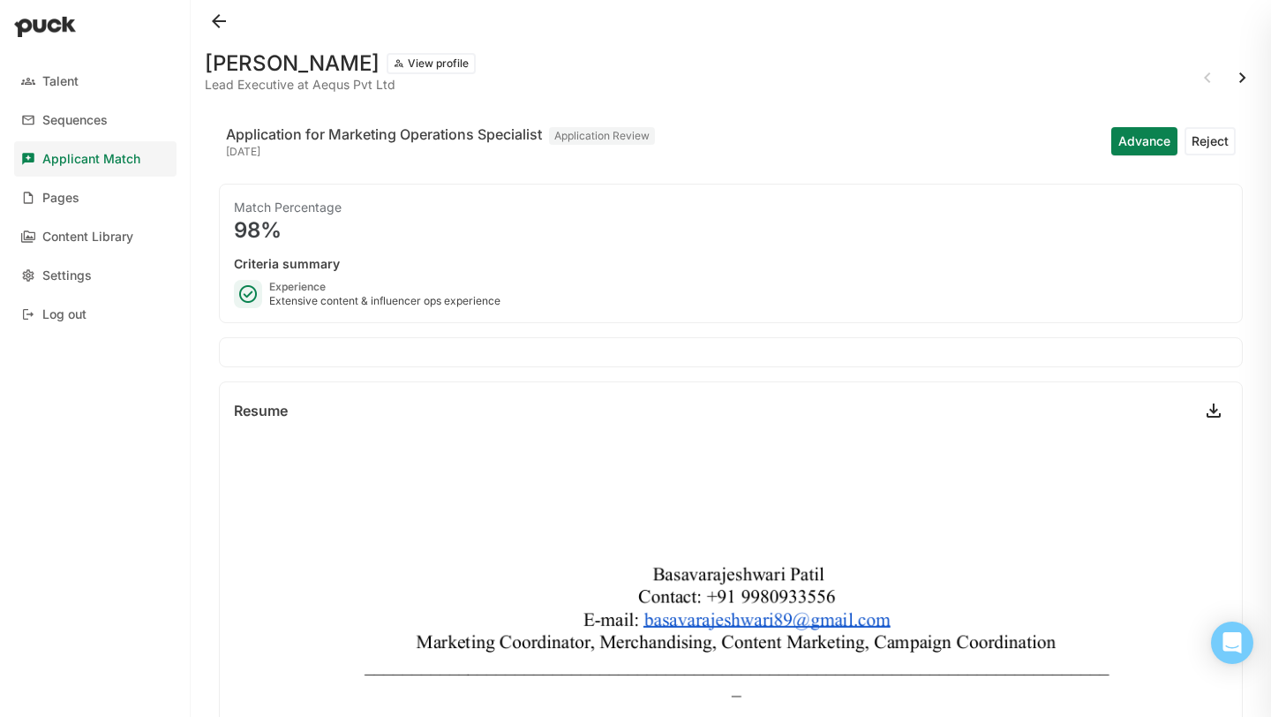
click at [1200, 144] on button "Reject" at bounding box center [1209, 141] width 51 height 28
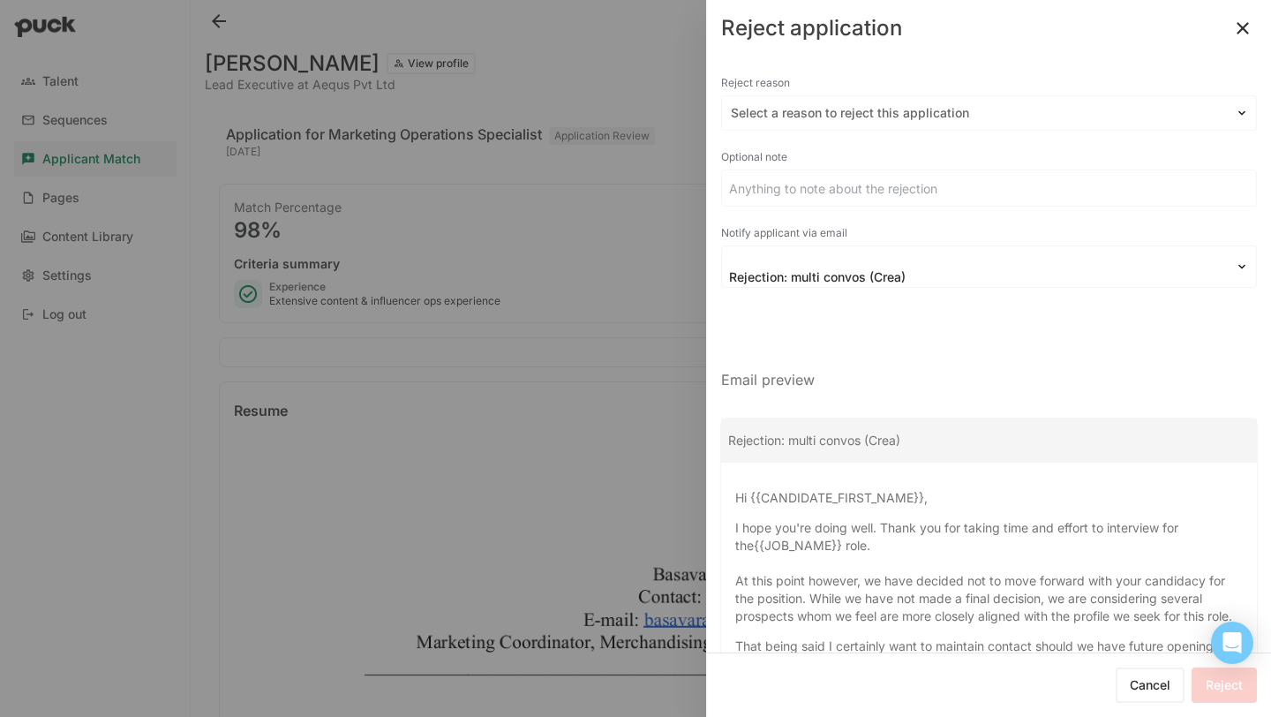
click at [1243, 35] on button at bounding box center [1242, 28] width 28 height 28
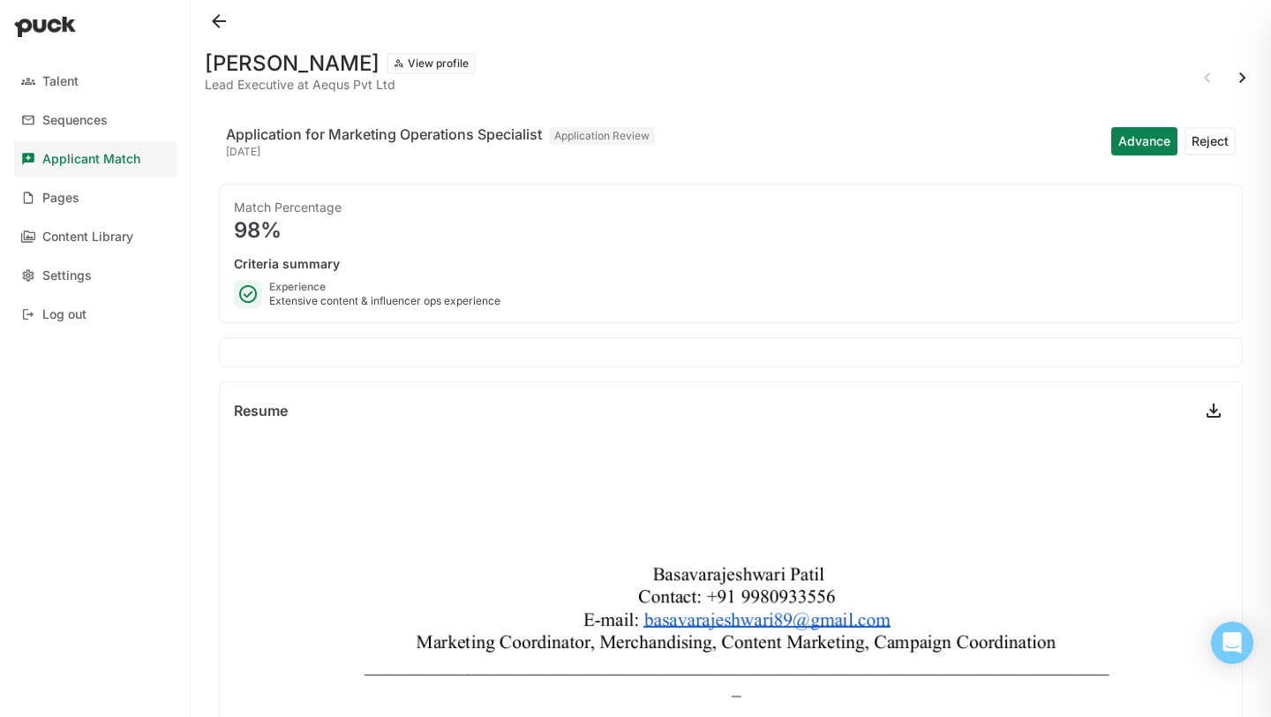
click at [232, 21] on div at bounding box center [731, 21] width 1052 height 42
click at [217, 22] on button at bounding box center [219, 21] width 28 height 28
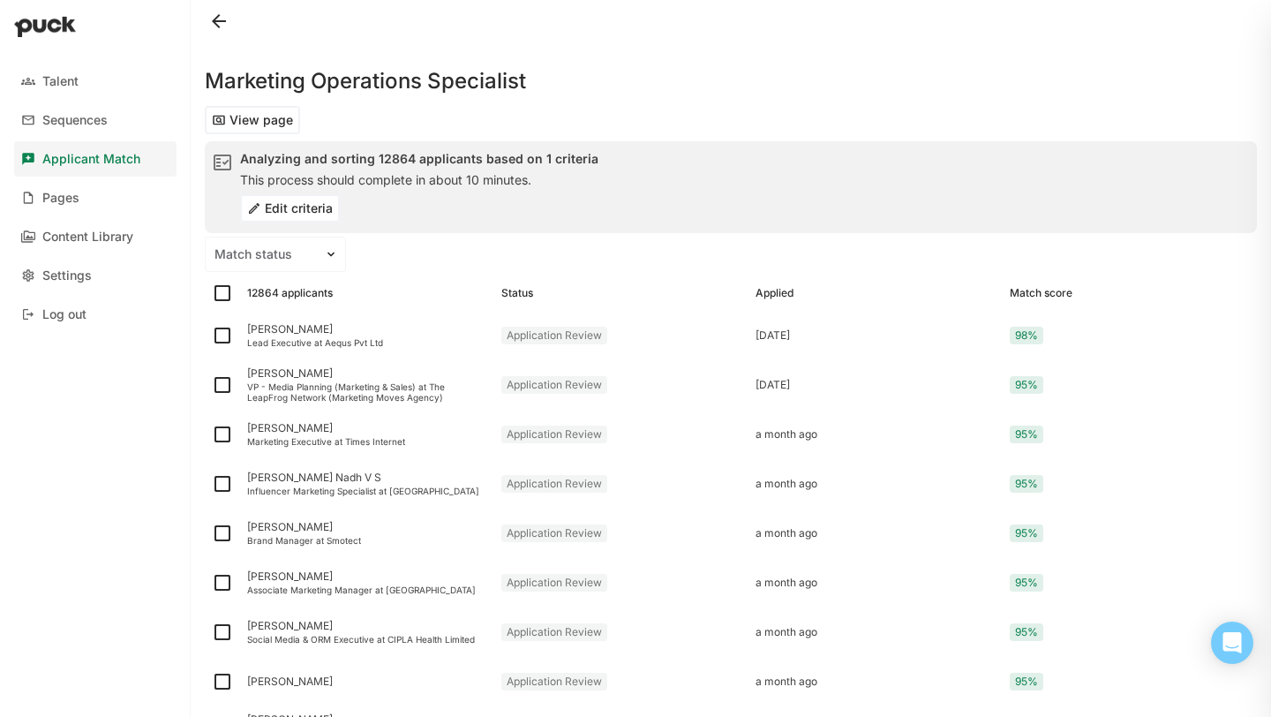
click at [292, 215] on button "Edit criteria" at bounding box center [290, 208] width 100 height 28
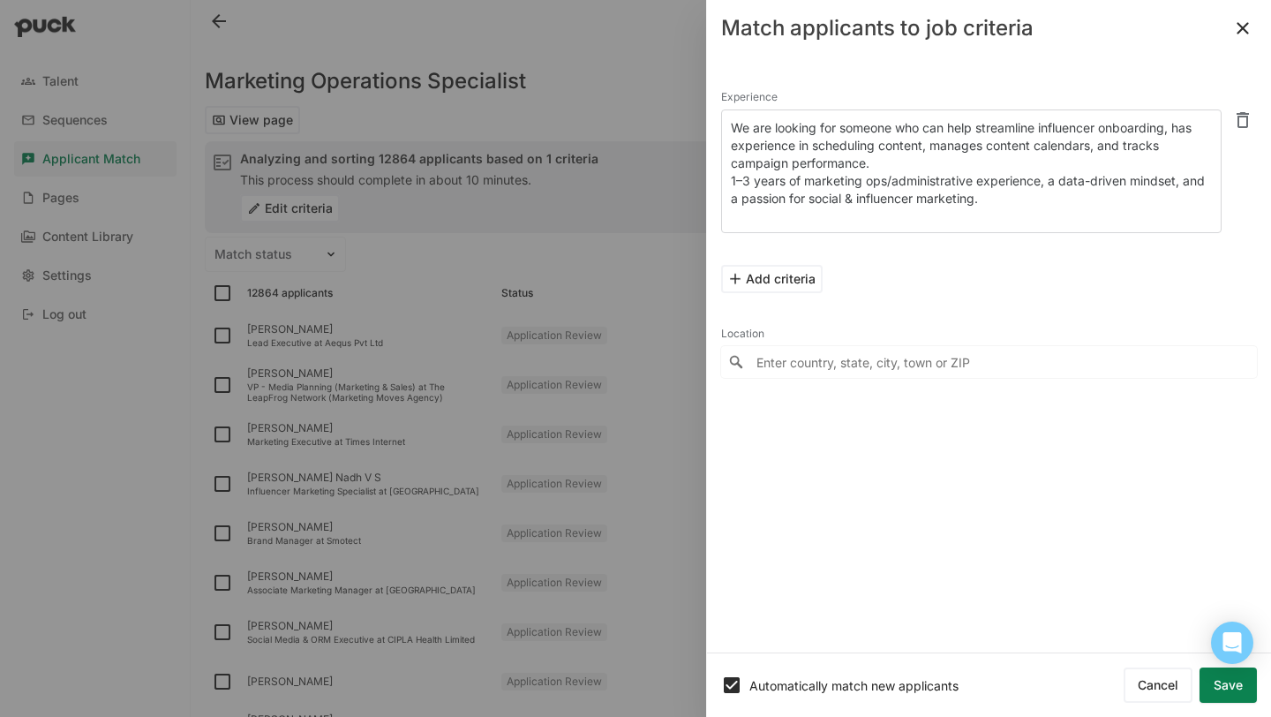
click at [912, 194] on textarea "We are looking for someone who can help streamline influencer onboarding, has e…" at bounding box center [971, 171] width 500 height 124
drag, startPoint x: 987, startPoint y: 207, endPoint x: 695, endPoint y: 122, distance: 304.4
click at [695, 122] on div "Talent Sequences Applicant Match Pages Content Library Settings Log out Marketi…" at bounding box center [635, 358] width 1271 height 717
click at [577, 85] on div at bounding box center [635, 358] width 1271 height 717
